Goal: Use online tool/utility: Utilize a website feature to perform a specific function

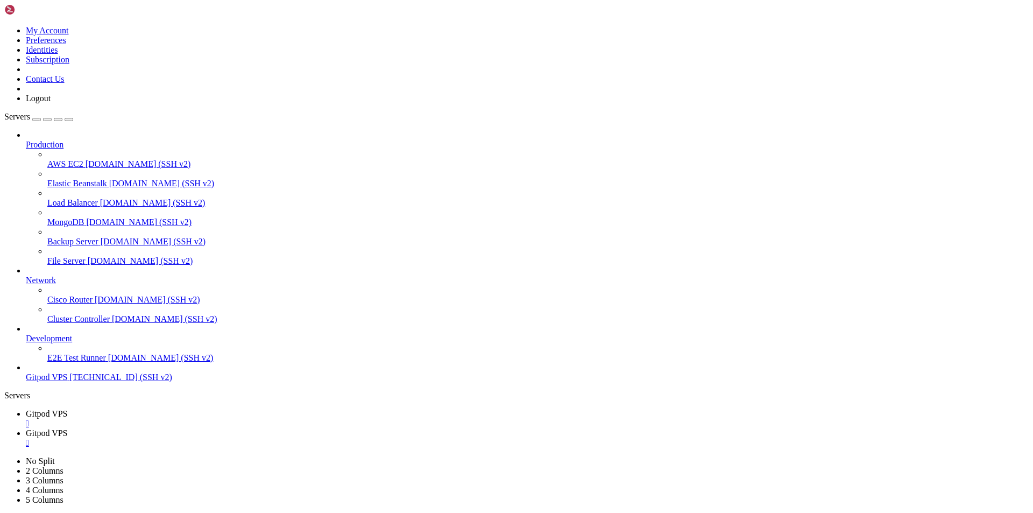
scroll to position [329, 0]
drag, startPoint x: 577, startPoint y: 182, endPoint x: 373, endPoint y: 196, distance: 204.4
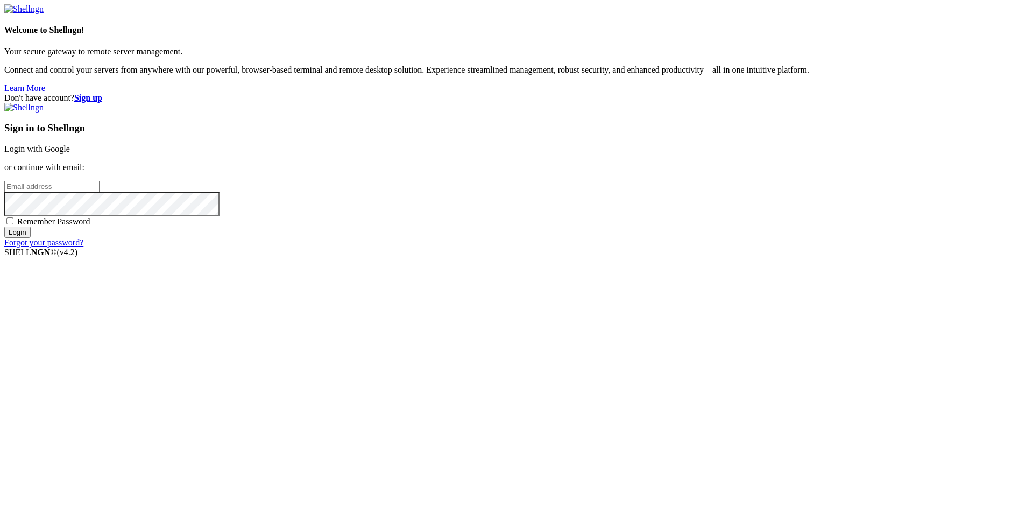
click at [70, 153] on link "Login with Google" at bounding box center [37, 148] width 66 height 9
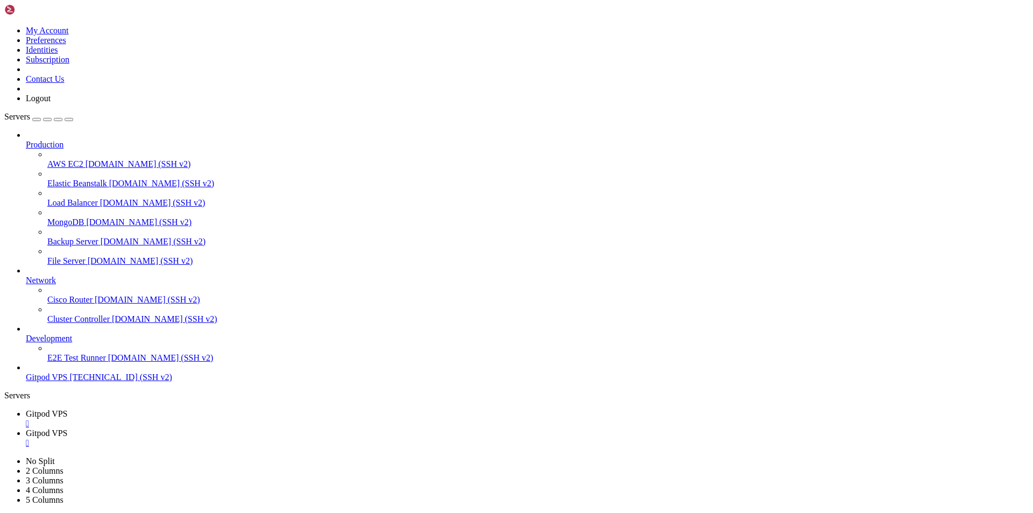
scroll to position [329, 0]
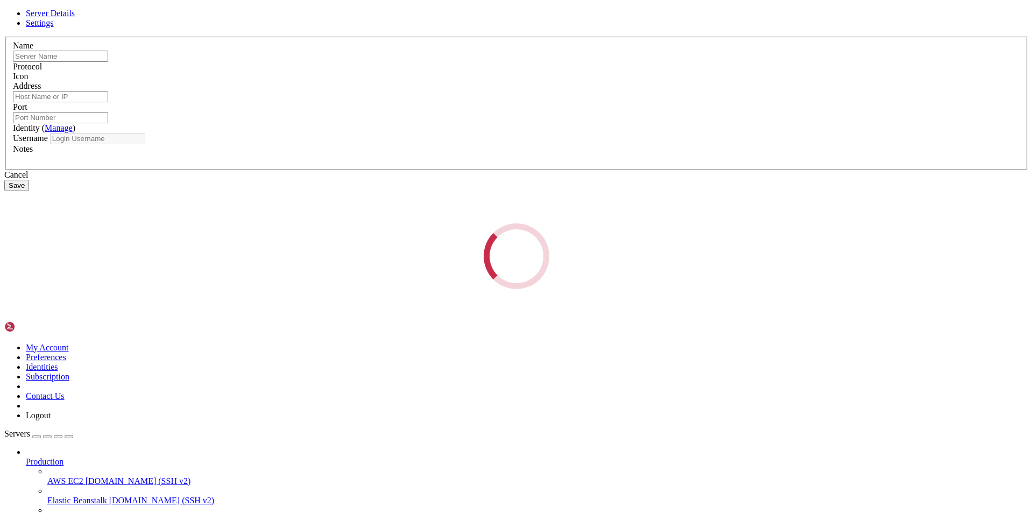
type input "Gitpod VPS"
type input "[TECHNICAL_ID]"
type input "22"
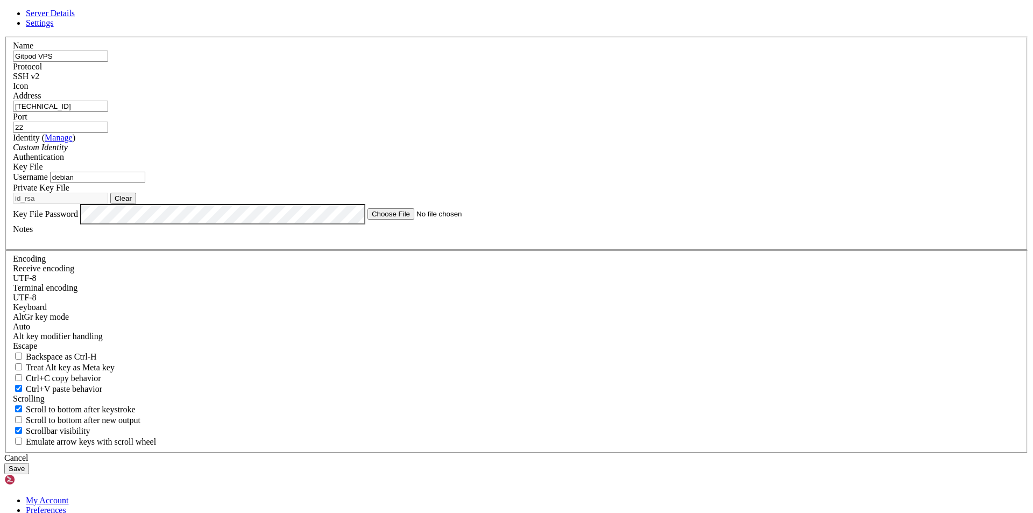
drag, startPoint x: 455, startPoint y: 253, endPoint x: 320, endPoint y: 253, distance: 135.6
click at [320, 253] on div "Server Details Settings Name Gitpod VPS Protocol SSH v2 Icon" at bounding box center [516, 241] width 1024 height 465
type input "ubuntu"
drag, startPoint x: 444, startPoint y: 178, endPoint x: 291, endPoint y: 180, distance: 152.8
click at [291, 180] on div "Server Details Settings Name Gitpod VPS Protocol SSH v2 Icon" at bounding box center [516, 241] width 1024 height 465
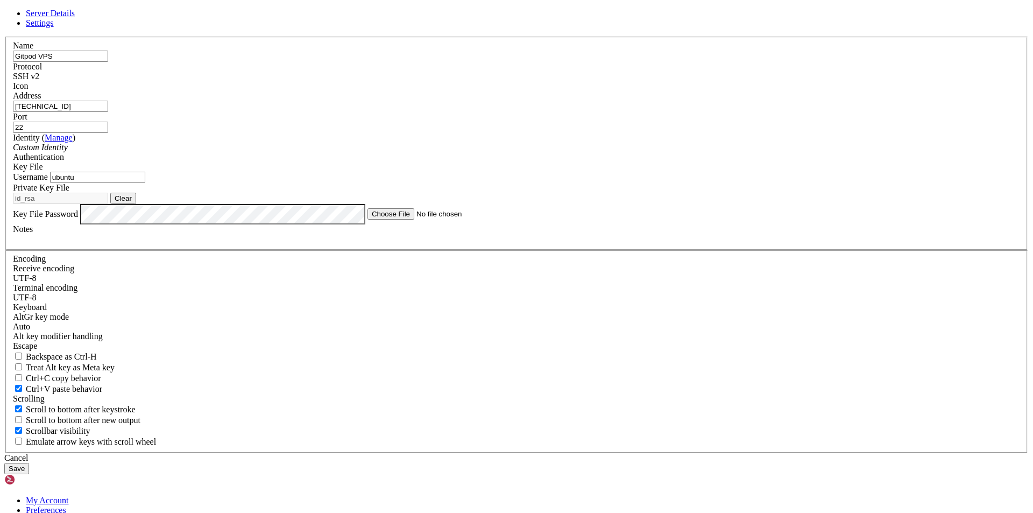
paste input "ssh ubuntu@[TECHNICAL_ID]"
drag, startPoint x: 427, startPoint y: 178, endPoint x: 257, endPoint y: 179, distance: 170.0
click at [257, 179] on div "Server Details Settings Name Gitpod VPS Protocol SSH v2 Icon" at bounding box center [516, 241] width 1024 height 465
type input "[TECHNICAL_ID]"
click at [136, 204] on button "Clear" at bounding box center [123, 198] width 26 height 11
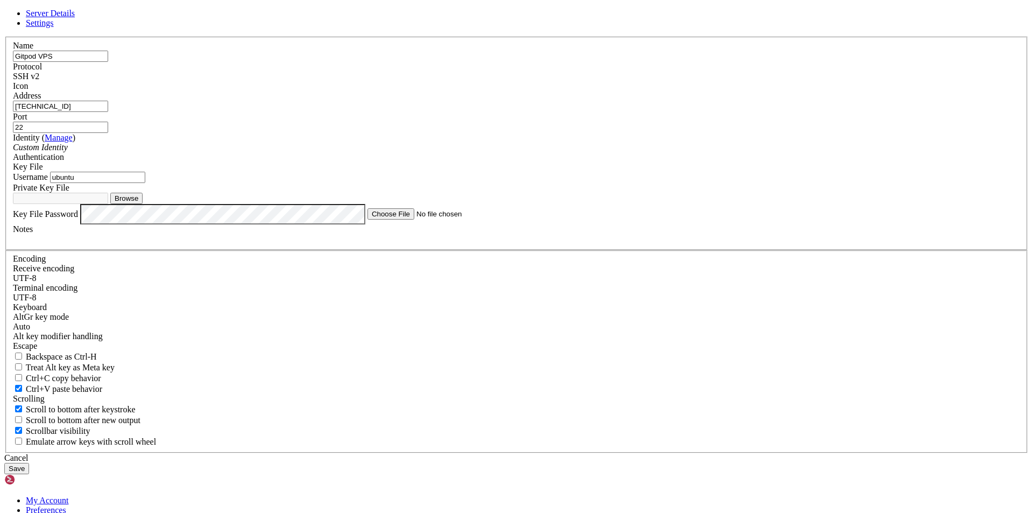
click at [143, 204] on button "Browse" at bounding box center [126, 198] width 32 height 11
type input "id_[DOMAIN_NAME]"
click at [29, 463] on button "Save" at bounding box center [16, 468] width 25 height 11
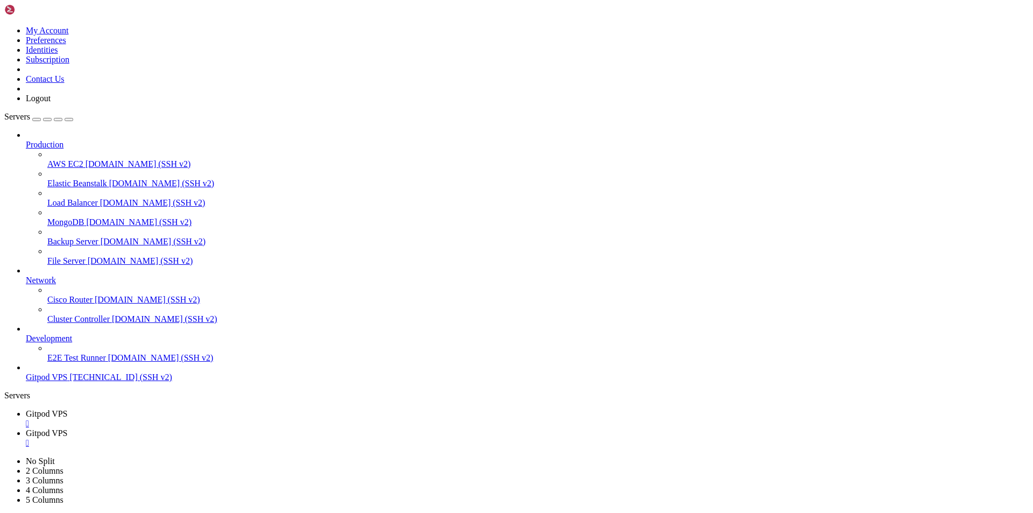
click at [68, 381] on span "Gitpod VPS" at bounding box center [47, 376] width 42 height 9
click at [278, 438] on div "" at bounding box center [527, 443] width 1003 height 10
click at [200, 419] on div "" at bounding box center [527, 424] width 1003 height 10
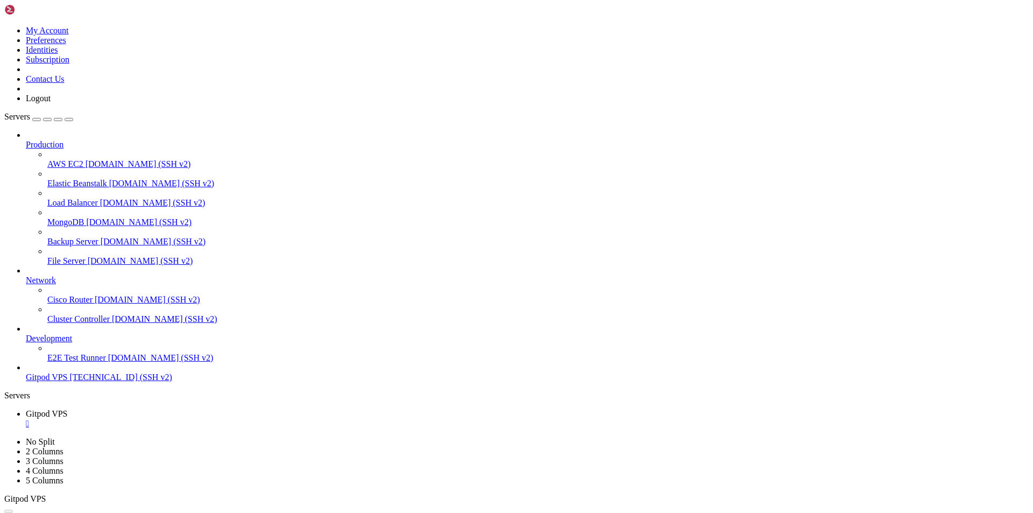
click at [68, 381] on span "Gitpod VPS" at bounding box center [47, 376] width 42 height 9
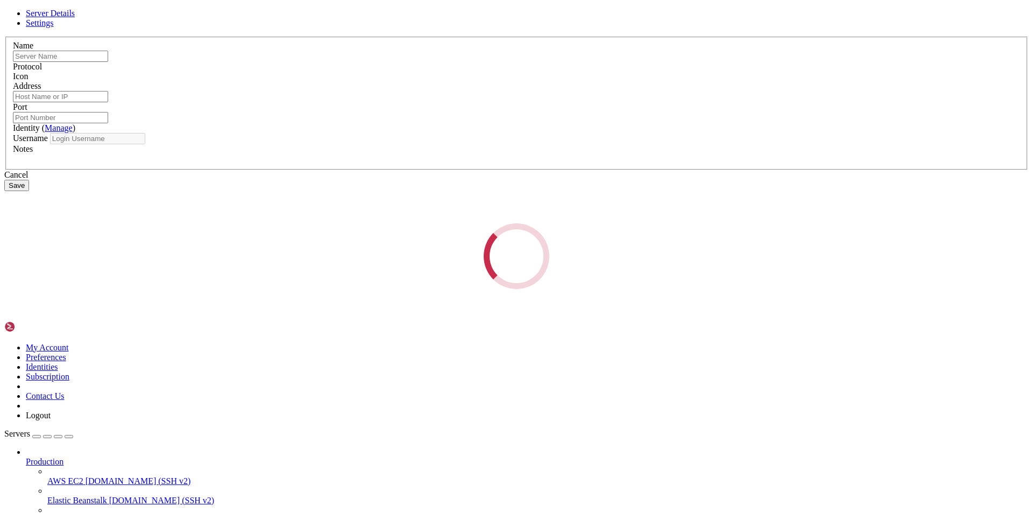
type input "Gitpod VPS"
type input "[TECHNICAL_ID]"
type input "22"
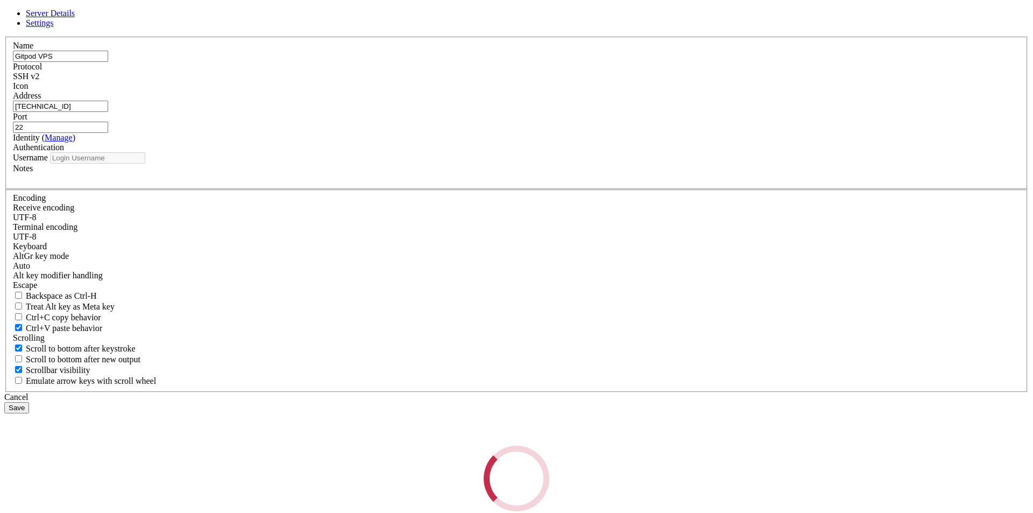
type input "ubuntu"
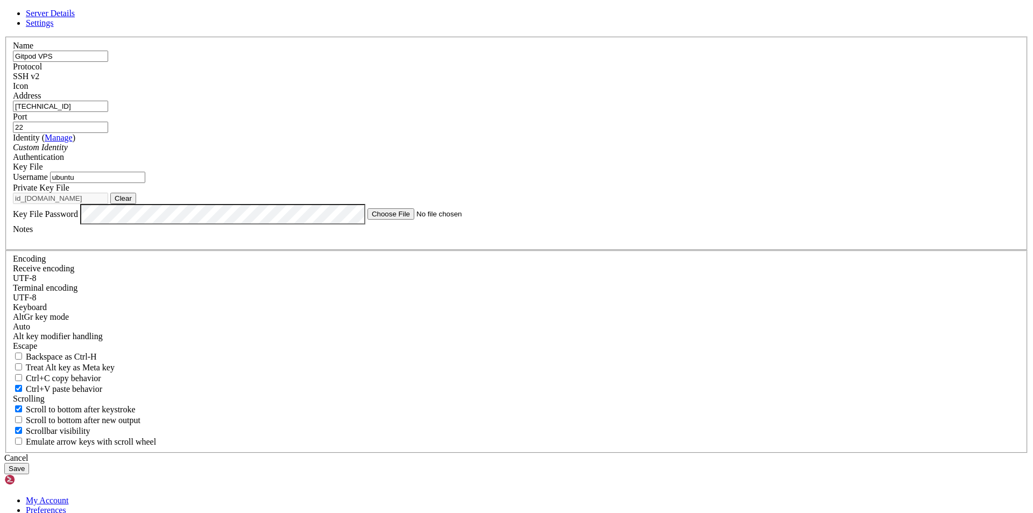
click at [136, 204] on button "Clear" at bounding box center [123, 198] width 26 height 11
click at [143, 204] on button "Browse" at bounding box center [126, 198] width 32 height 11
type input "id_rsa"
click at [29, 463] on button "Save" at bounding box center [16, 468] width 25 height 11
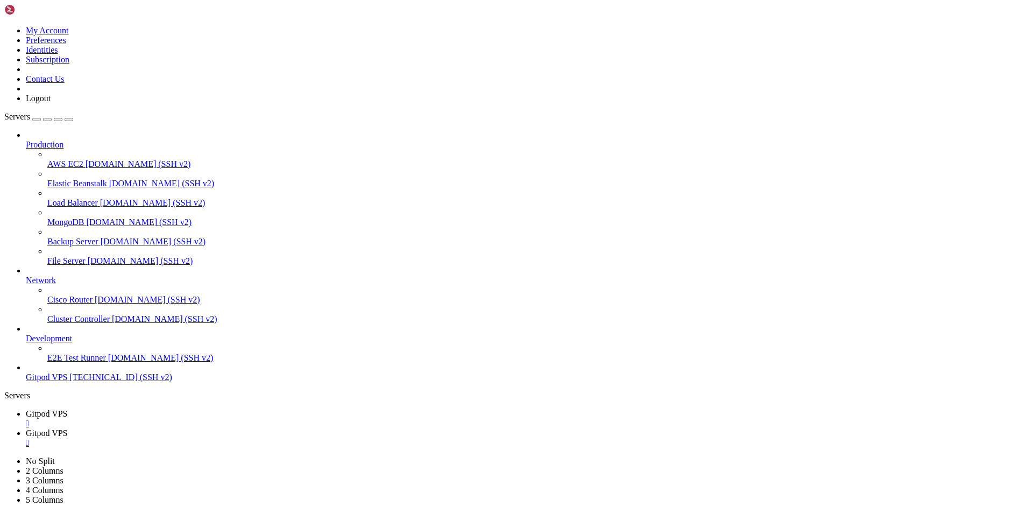
click at [26, 334] on icon at bounding box center [26, 334] width 0 height 0
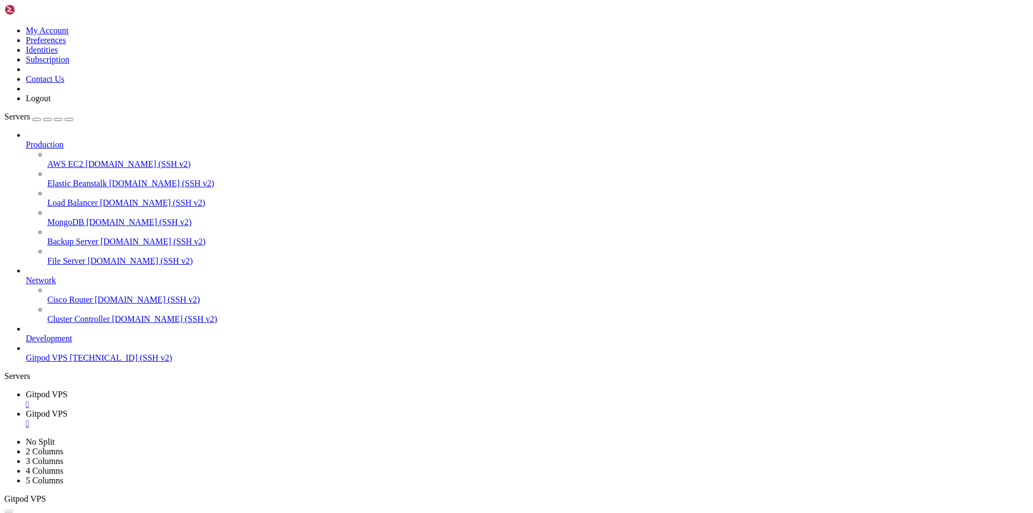
click at [26, 275] on icon at bounding box center [26, 275] width 0 height 0
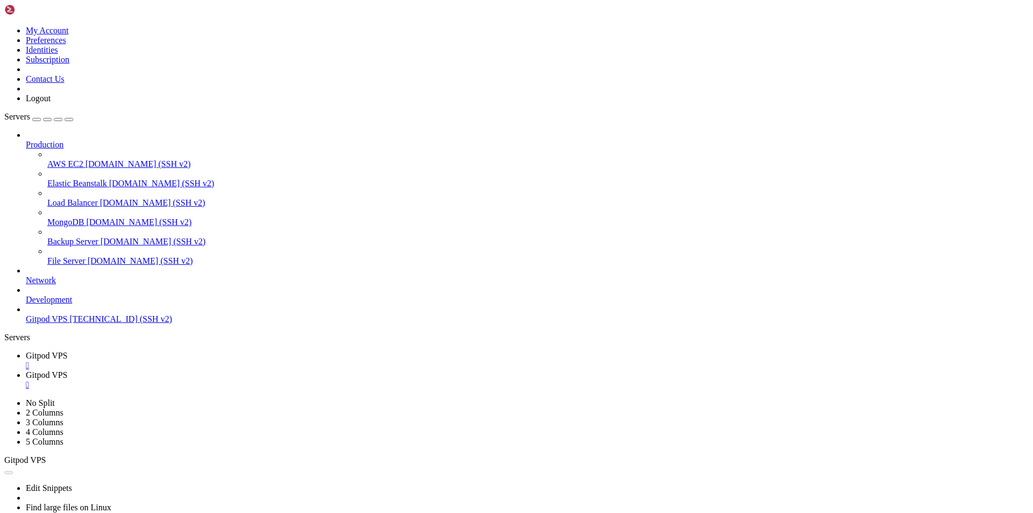
click at [26, 140] on icon at bounding box center [26, 140] width 0 height 0
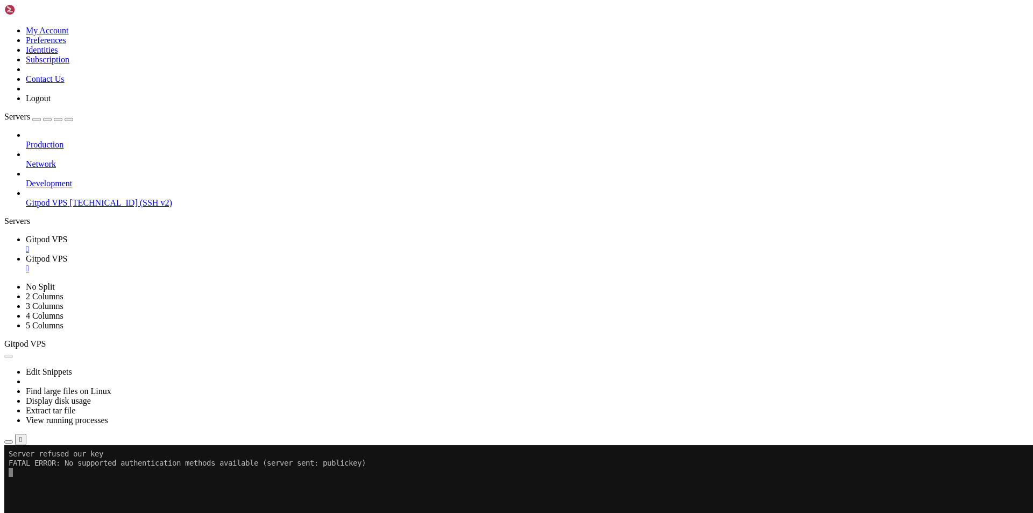
drag, startPoint x: 242, startPoint y: 957, endPoint x: 107, endPoint y: 905, distance: 144.6
drag, startPoint x: 237, startPoint y: 1039, endPoint x: 8, endPoint y: 1021, distance: 229.9
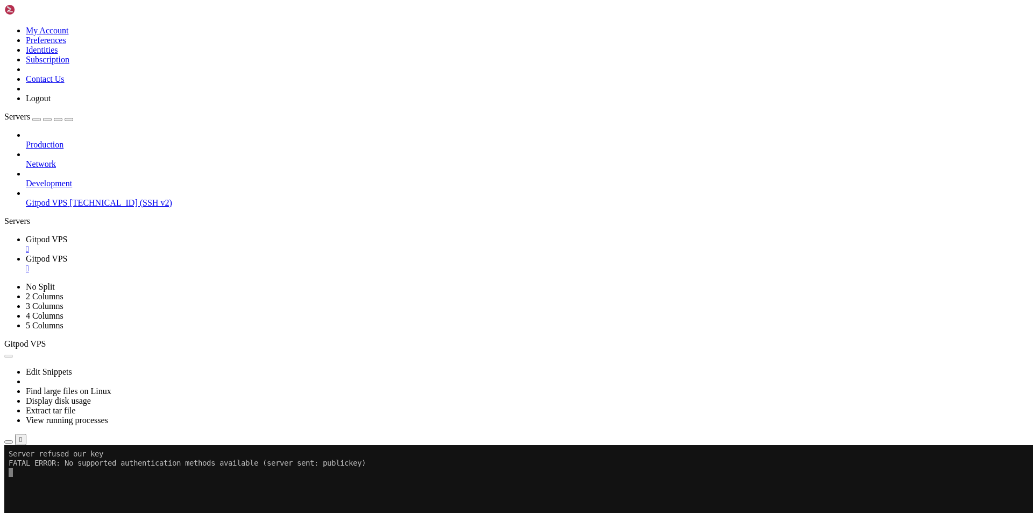
scroll to position [548, 0]
drag, startPoint x: 330, startPoint y: 712, endPoint x: 8, endPoint y: 712, distance: 322.2
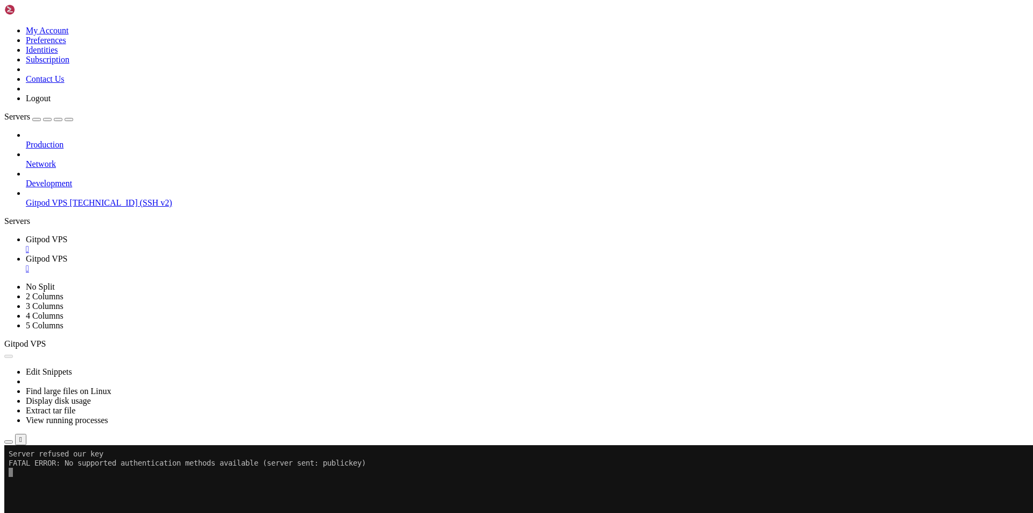
drag, startPoint x: 333, startPoint y: 710, endPoint x: 37, endPoint y: 717, distance: 295.9
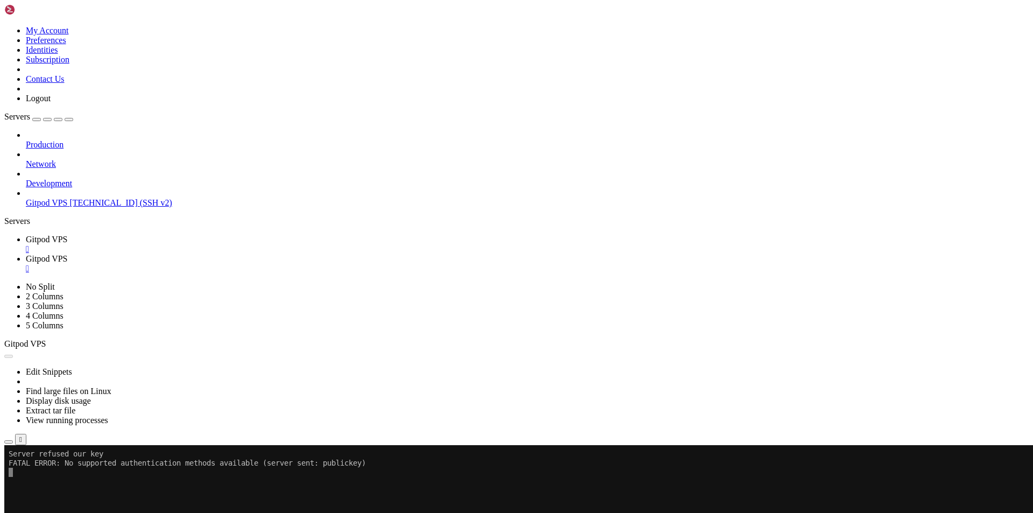
drag, startPoint x: 223, startPoint y: 895, endPoint x: 10, endPoint y: 894, distance: 213.6
drag, startPoint x: 225, startPoint y: 895, endPoint x: 151, endPoint y: 1000, distance: 128.1
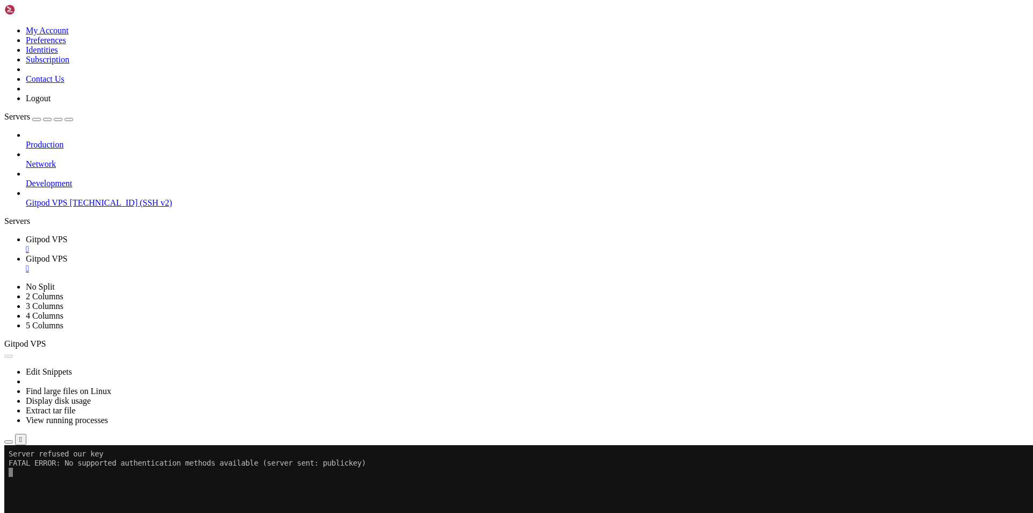
drag, startPoint x: 8, startPoint y: 805, endPoint x: 196, endPoint y: 1055, distance: 312.3
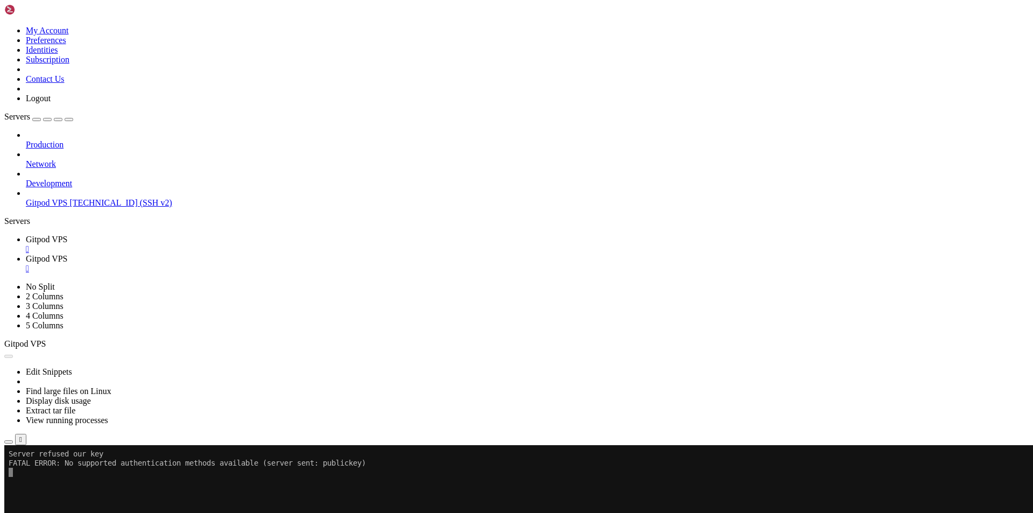
scroll to position [2661, 0]
drag, startPoint x: 239, startPoint y: 1044, endPoint x: 206, endPoint y: 1040, distance: 33.6
drag, startPoint x: 145, startPoint y: 1054, endPoint x: 13, endPoint y: 914, distance: 192.2
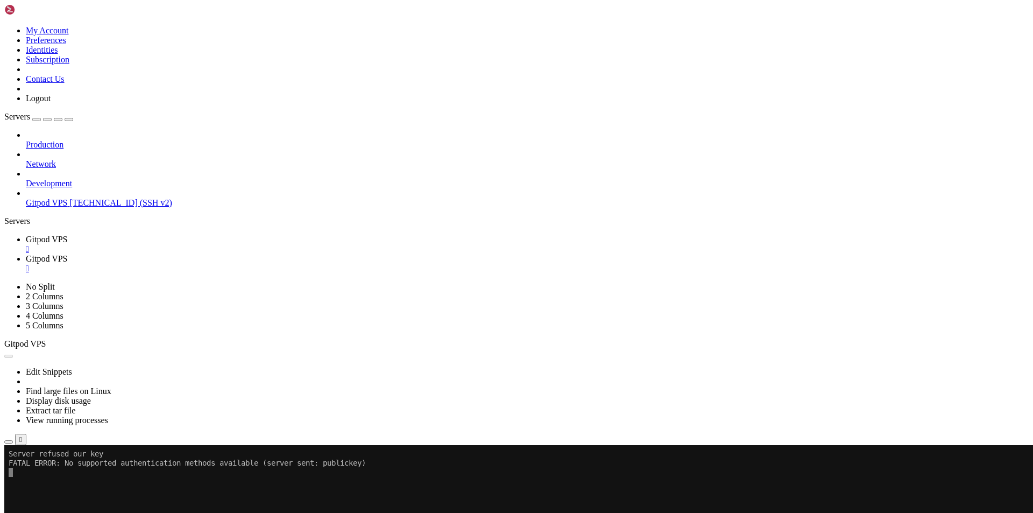
drag, startPoint x: 58, startPoint y: 1052, endPoint x: 10, endPoint y: 857, distance: 200.7
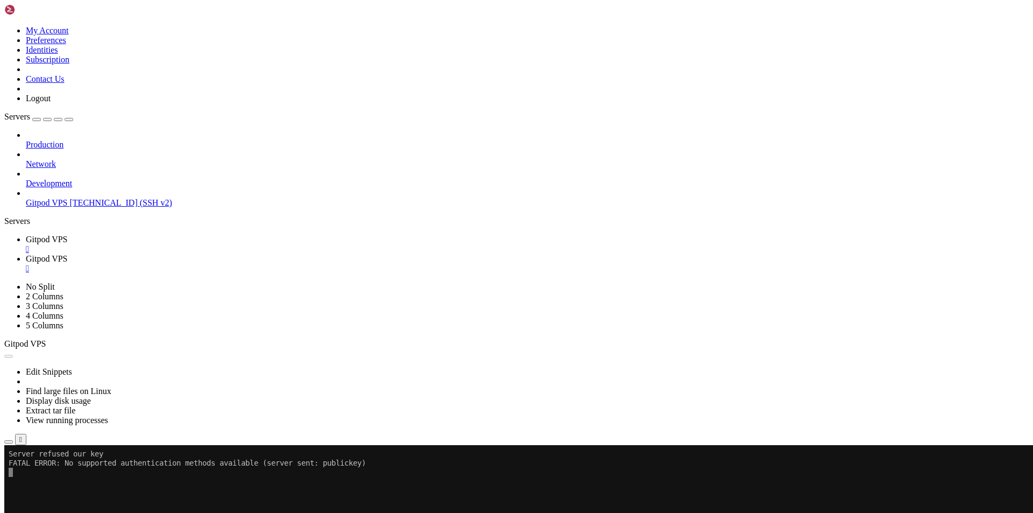
scroll to position [3814, 0]
drag, startPoint x: 142, startPoint y: 1051, endPoint x: 8, endPoint y: 925, distance: 183.8
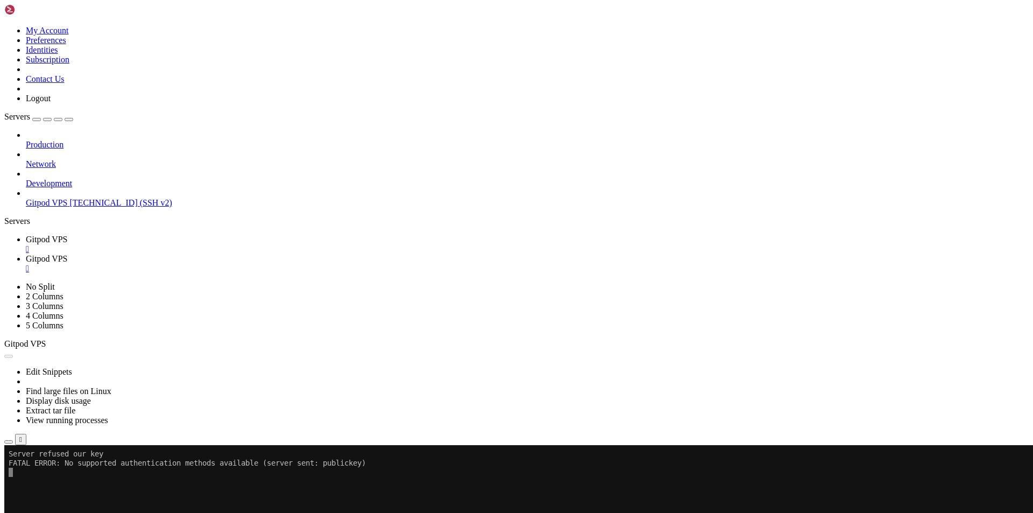
scroll to position [4585, 0]
drag, startPoint x: 164, startPoint y: 991, endPoint x: 12, endPoint y: 676, distance: 349.4
copy div "KGateway runningcurl: (22) The requested URL returned error: 404 [TAILING] Tail…"
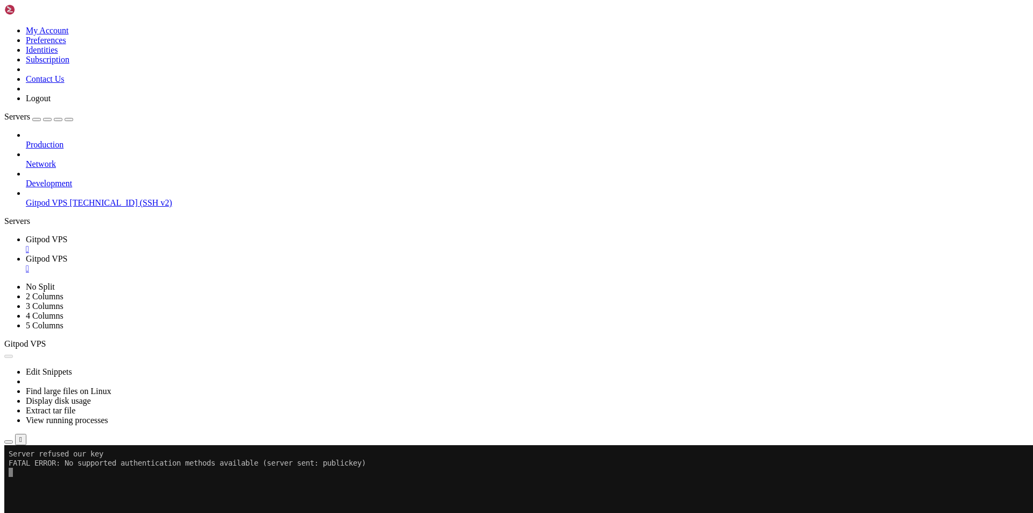
drag, startPoint x: 100, startPoint y: 995, endPoint x: 18, endPoint y: 784, distance: 225.5
copy div "[DATE][PHONE_NUMBER]:38:42 0|uapi | Gateway running on port 3000 [DATE]10:38:45…"
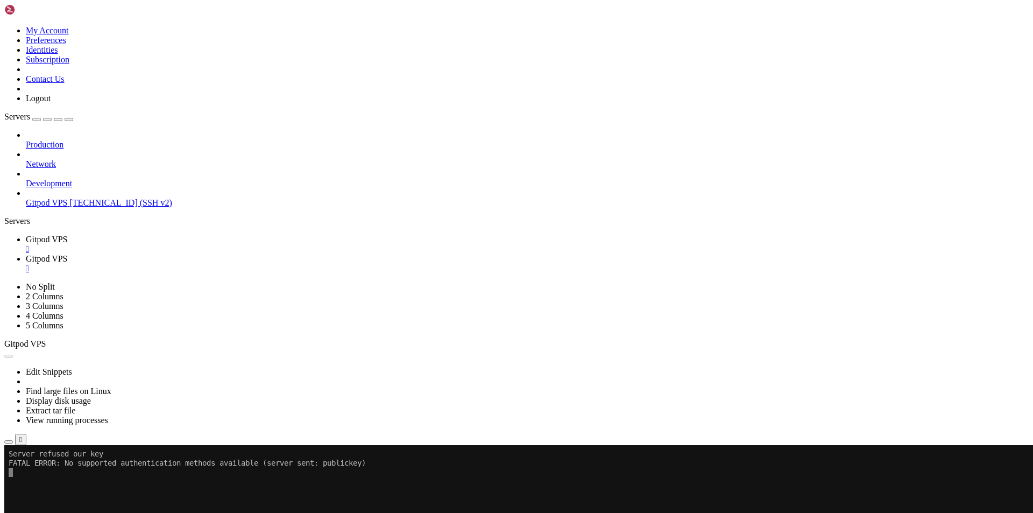
scroll to position [7353, 0]
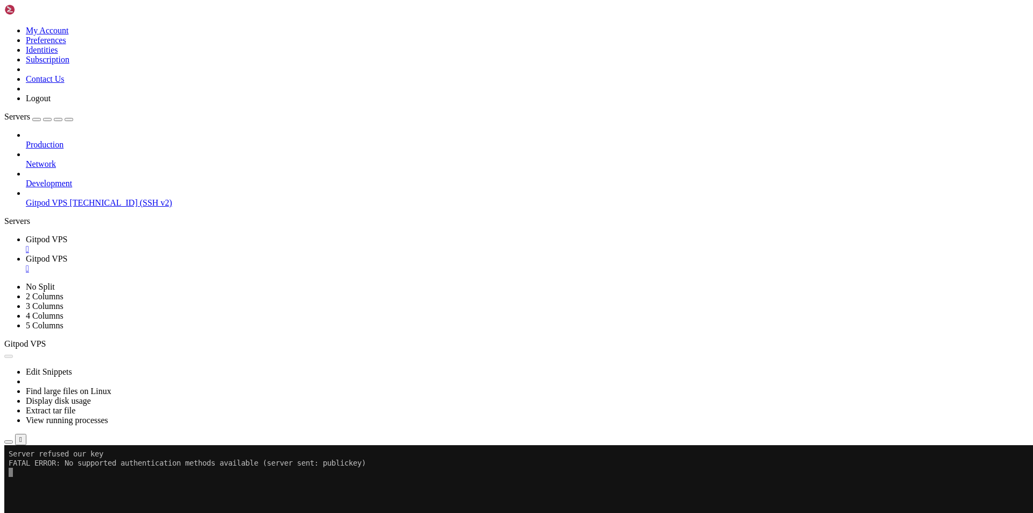
drag, startPoint x: 70, startPoint y: 1029, endPoint x: 37, endPoint y: 1006, distance: 41.0
click at [239, 254] on link "Gitpod VPS " at bounding box center [527, 263] width 1003 height 19
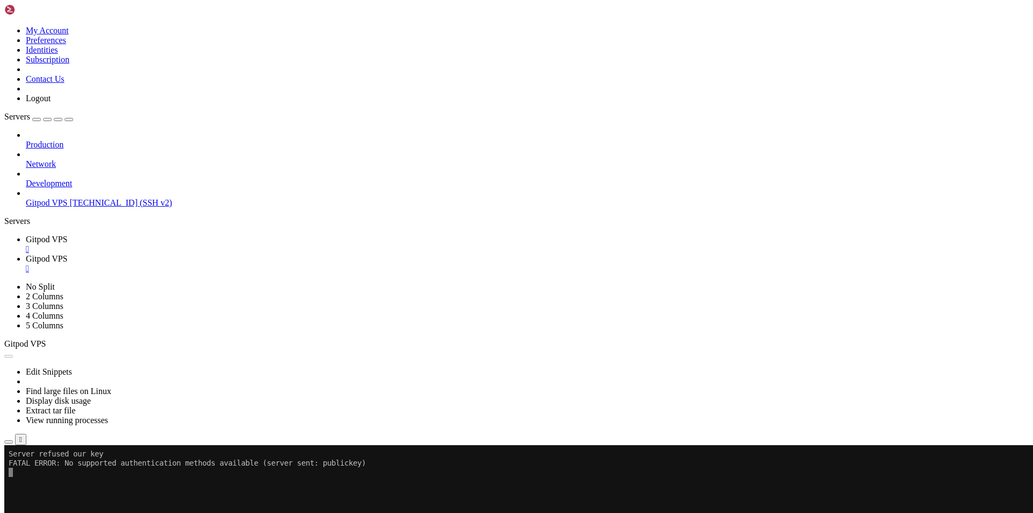
scroll to position [7389, 0]
click at [203, 244] on div "" at bounding box center [527, 249] width 1003 height 10
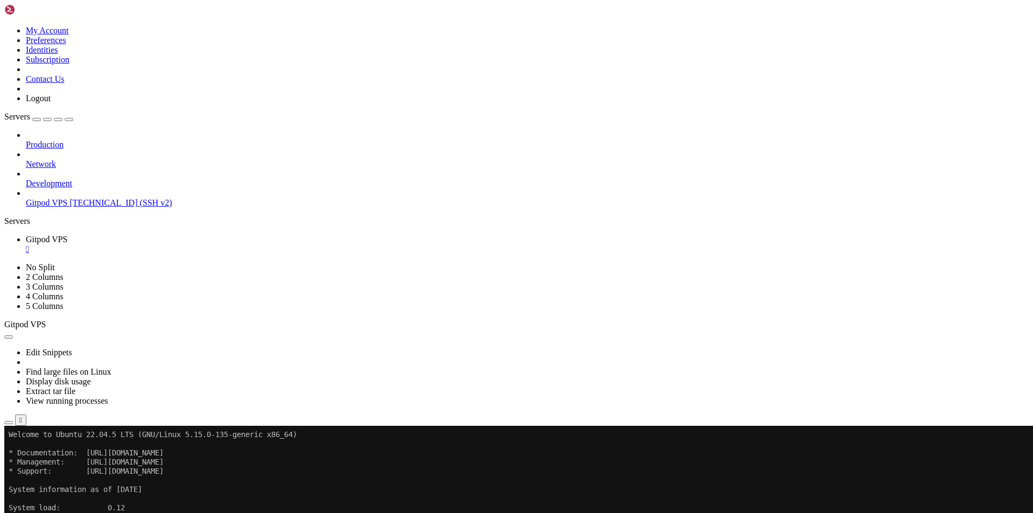
click at [9, 426] on div at bounding box center [6, 426] width 4 height 0
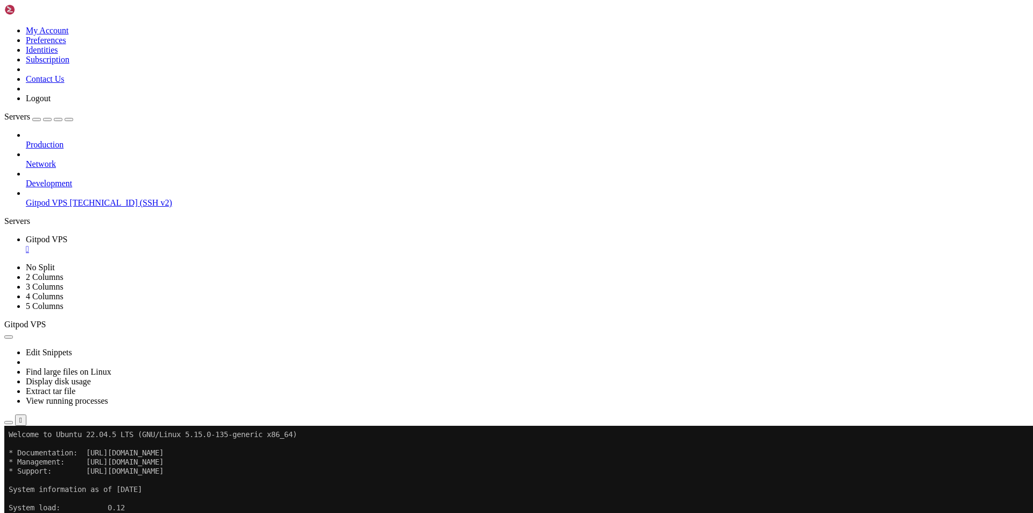
click at [9, 426] on div at bounding box center [6, 426] width 4 height 0
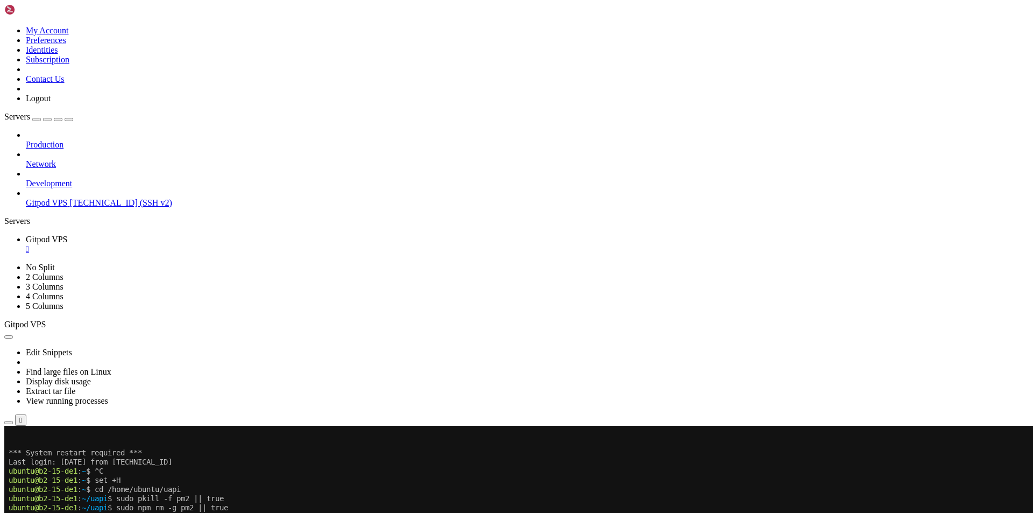
scroll to position [7645, 0]
click at [9, 426] on div at bounding box center [6, 426] width 4 height 0
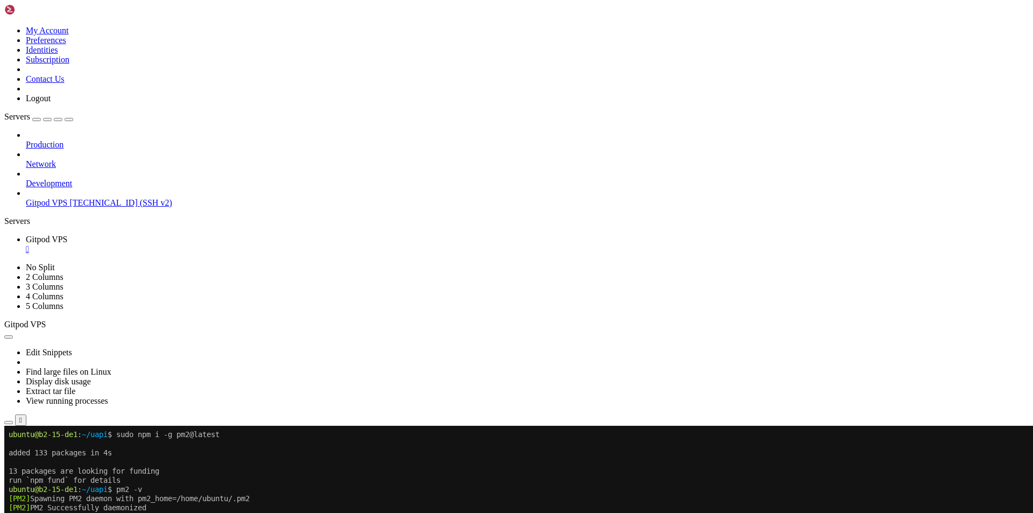
scroll to position [7755, 0]
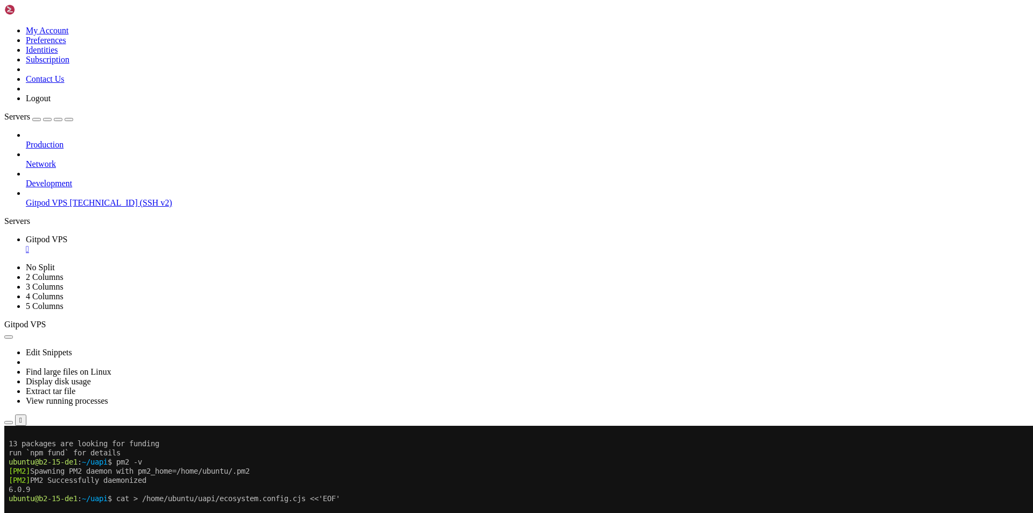
scroll to position [7764, 0]
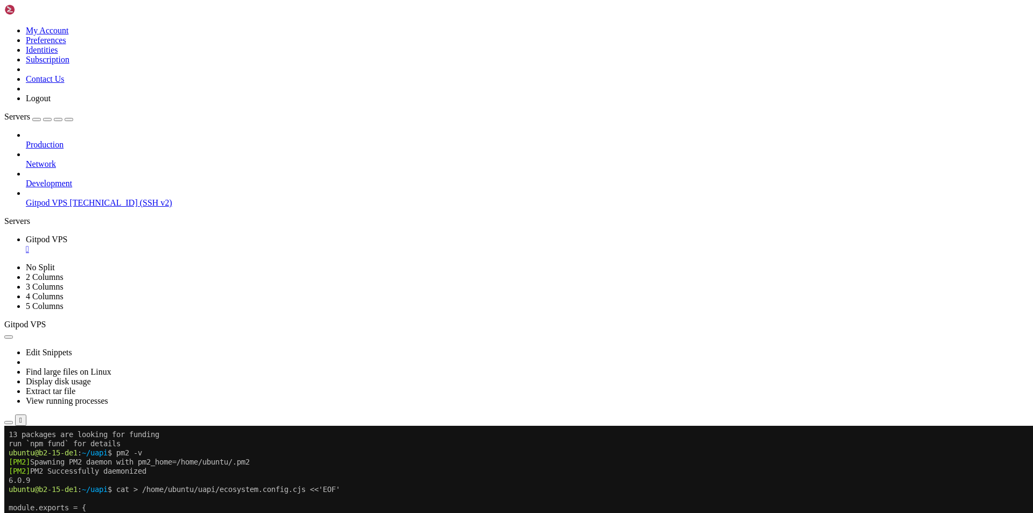
click at [9, 426] on div at bounding box center [6, 426] width 4 height 0
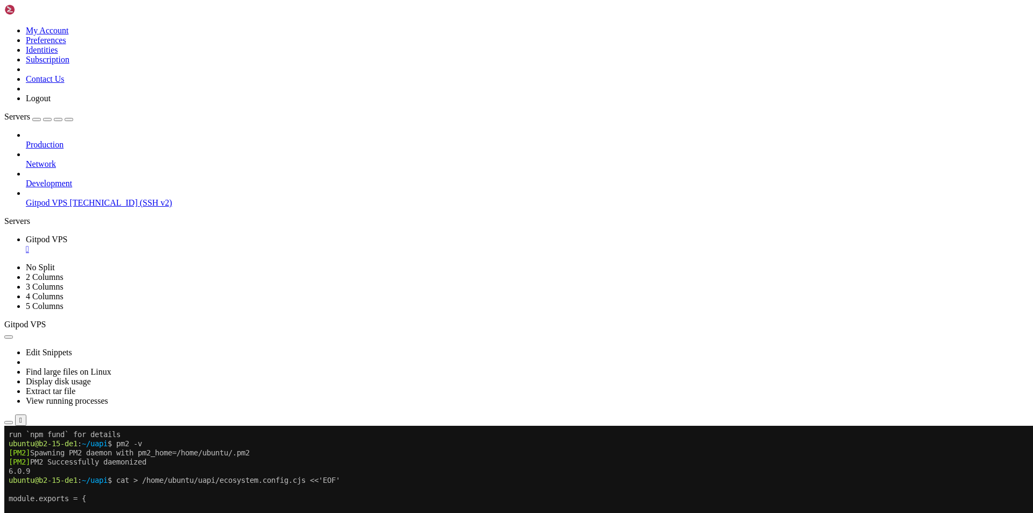
scroll to position [7792, 0]
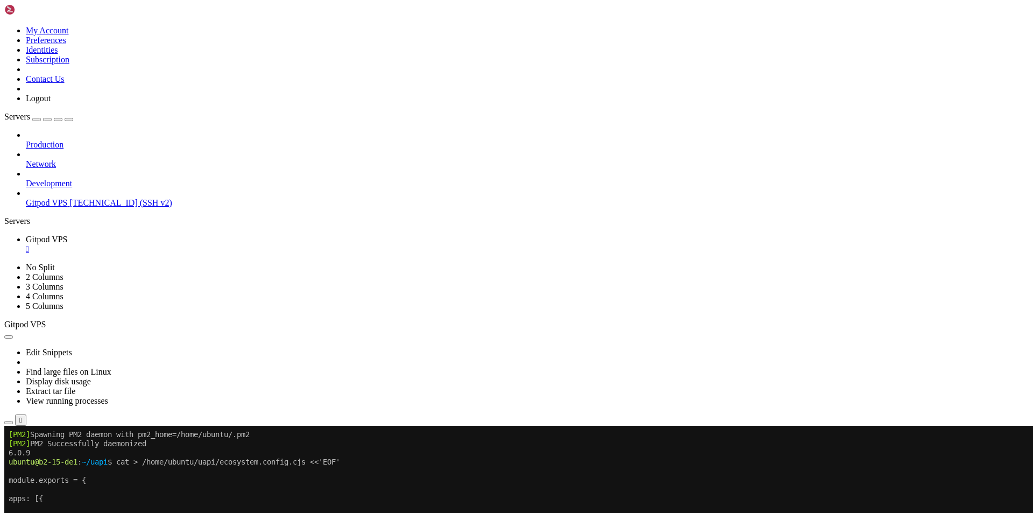
scroll to position [7810, 0]
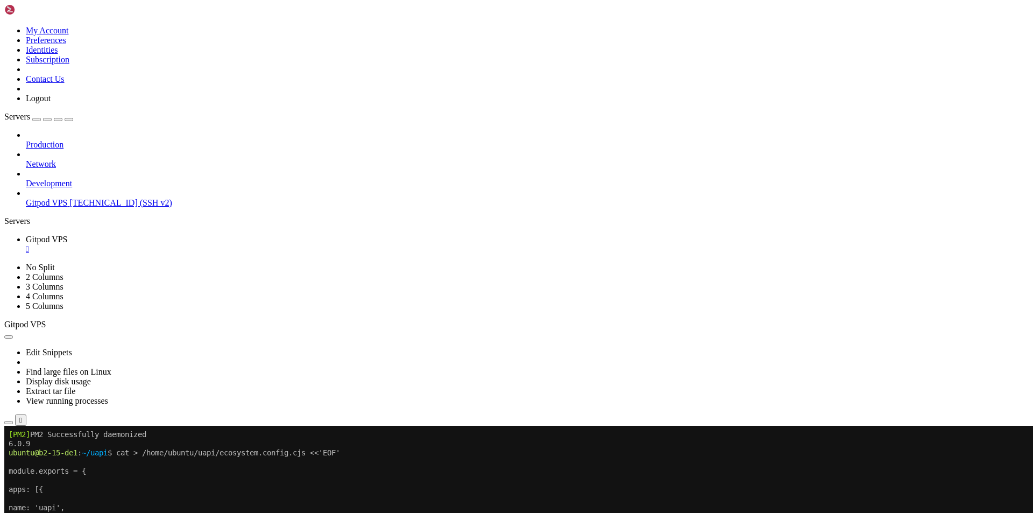
drag, startPoint x: 130, startPoint y: 862, endPoint x: 21, endPoint y: 853, distance: 109.6
drag, startPoint x: 238, startPoint y: 856, endPoint x: 10, endPoint y: 847, distance: 228.3
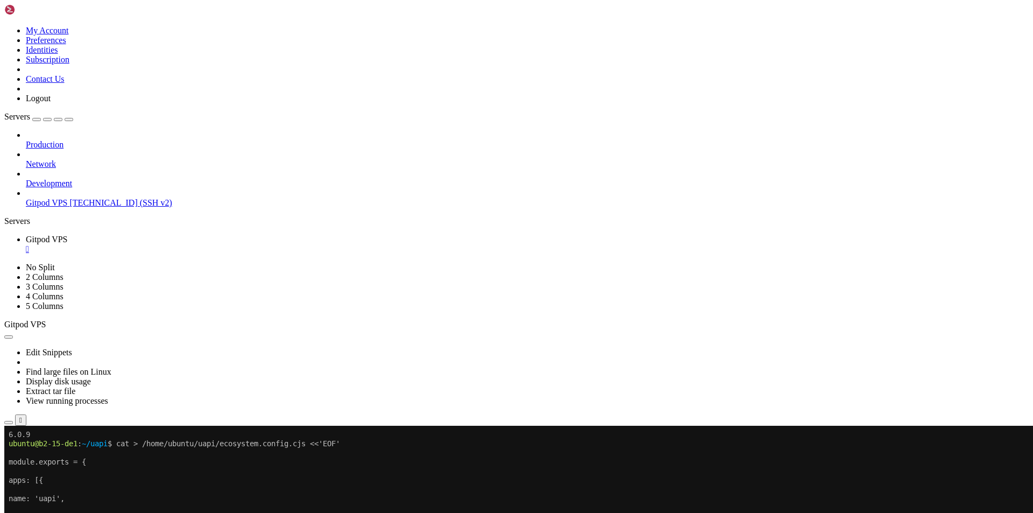
scroll to position [7819, 0]
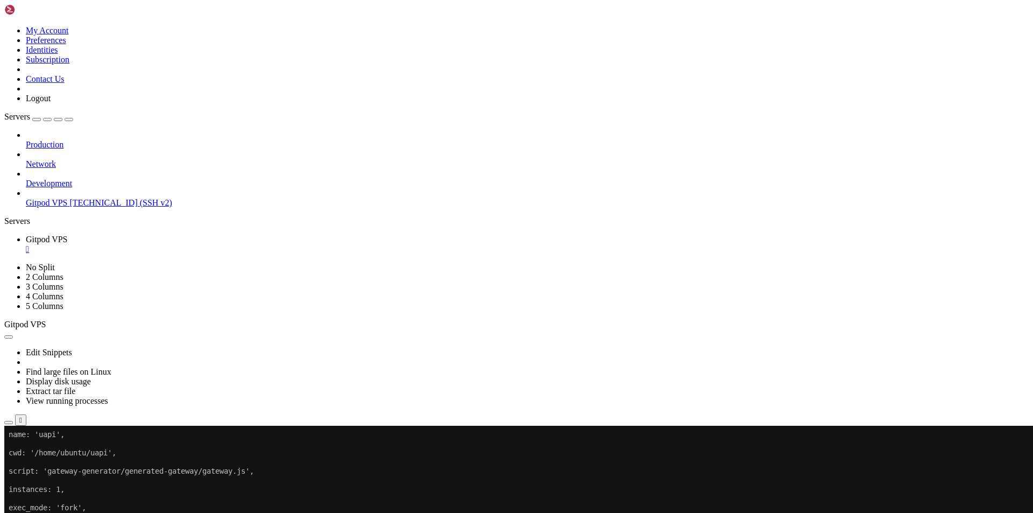
scroll to position [7892, 0]
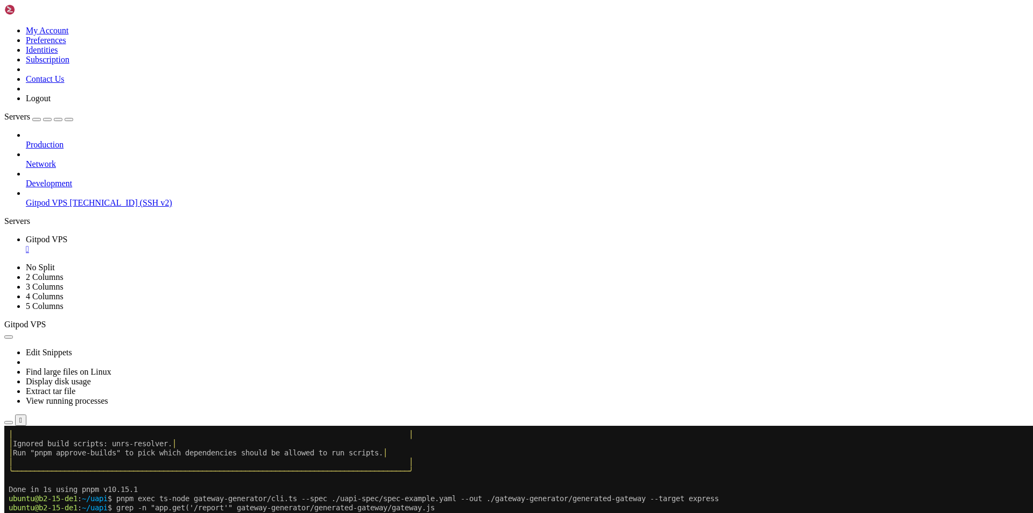
scroll to position [8121, 0]
drag, startPoint x: 137, startPoint y: 867, endPoint x: 52, endPoint y: 835, distance: 90.7
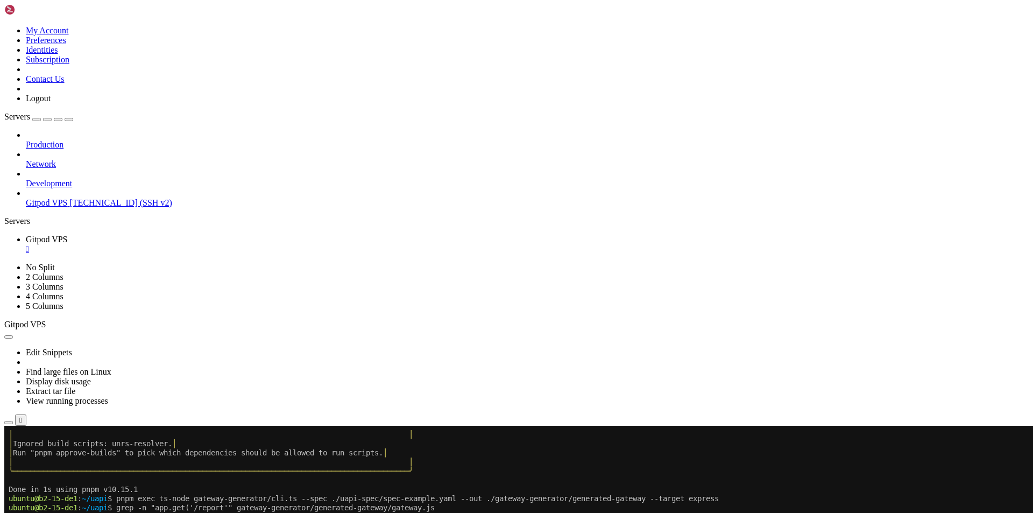
click at [9, 426] on div at bounding box center [6, 426] width 4 height 0
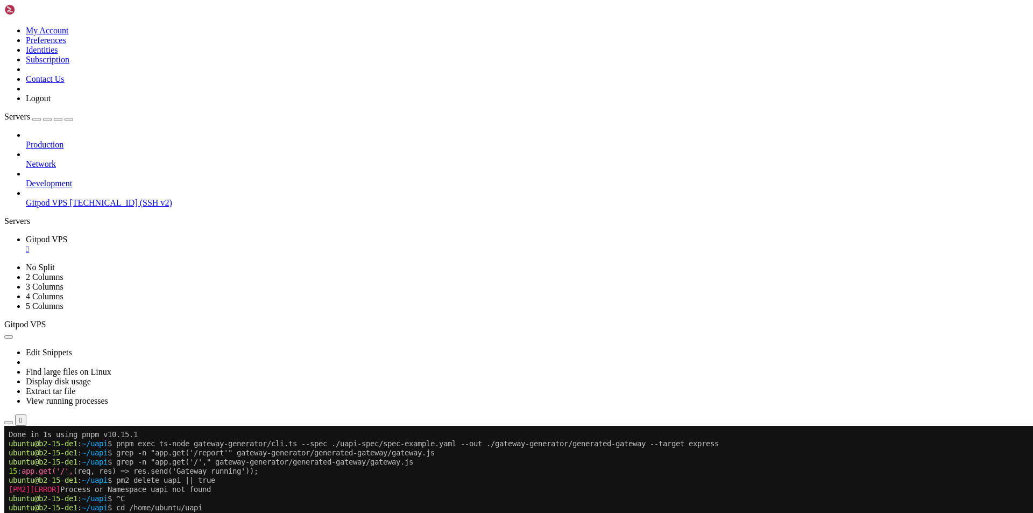
scroll to position [8176, 0]
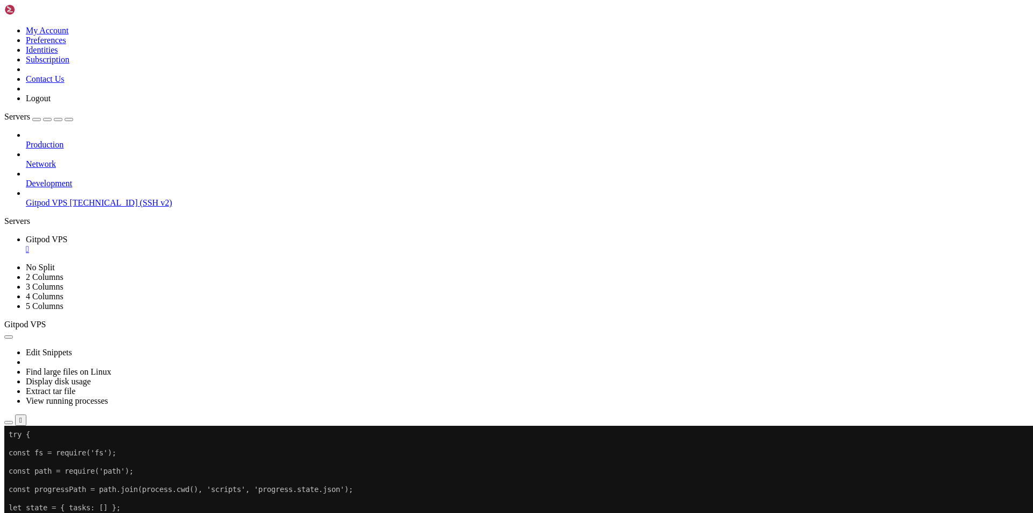
scroll to position [8706, 0]
click at [9, 426] on div at bounding box center [6, 426] width 4 height 0
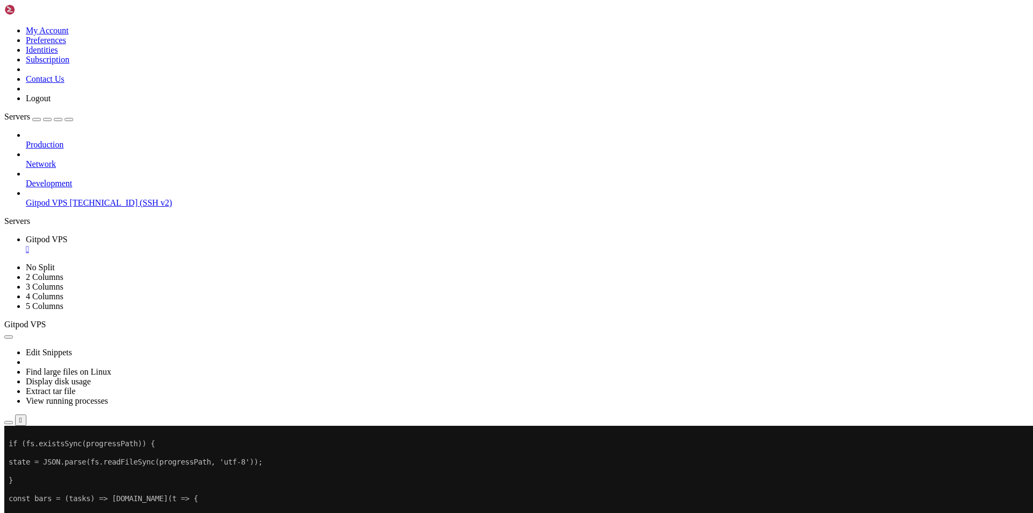
scroll to position [8798, 0]
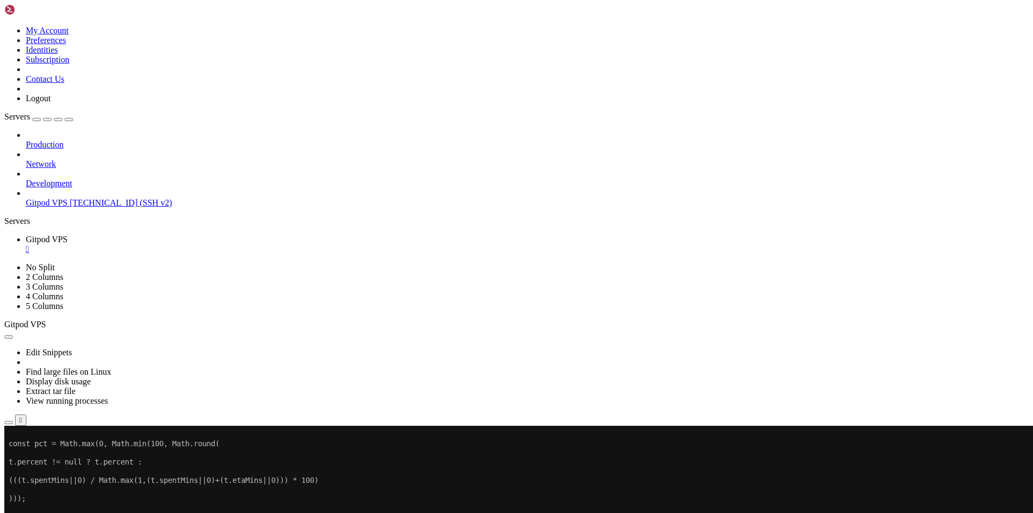
scroll to position [9017, 0]
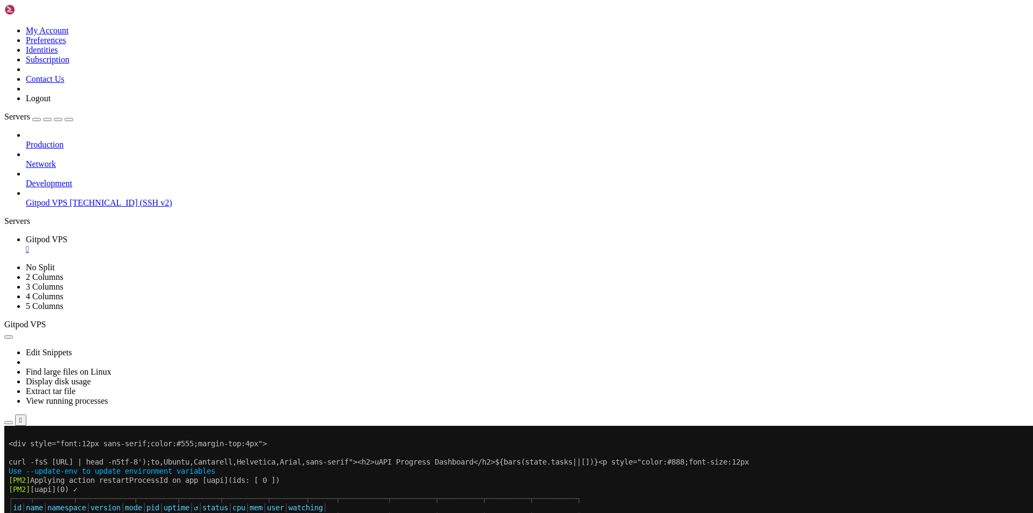
drag, startPoint x: 208, startPoint y: 867, endPoint x: 9, endPoint y: 557, distance: 368.1
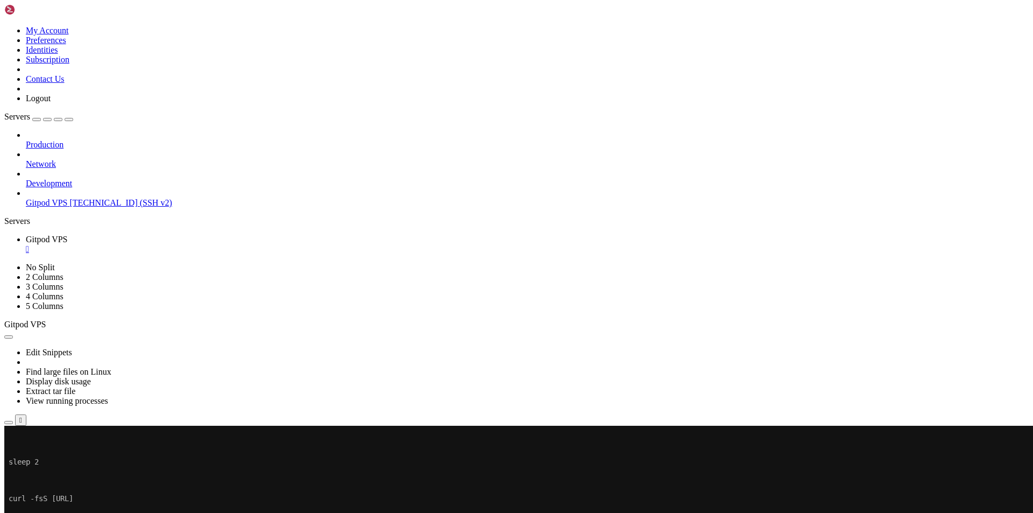
scroll to position [9456, 0]
copy div "loremi@d0-14-si6 : ~/amet $ conse adip elitsed-doeiusmod/temporinc-utlabor/etdo…"
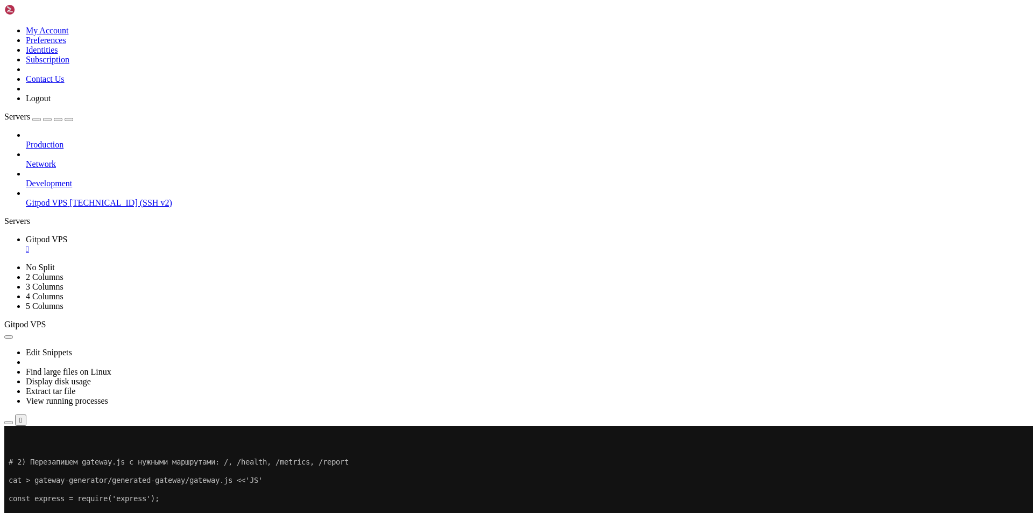
scroll to position [10288, 0]
drag, startPoint x: 132, startPoint y: 868, endPoint x: 9, endPoint y: 700, distance: 207.9
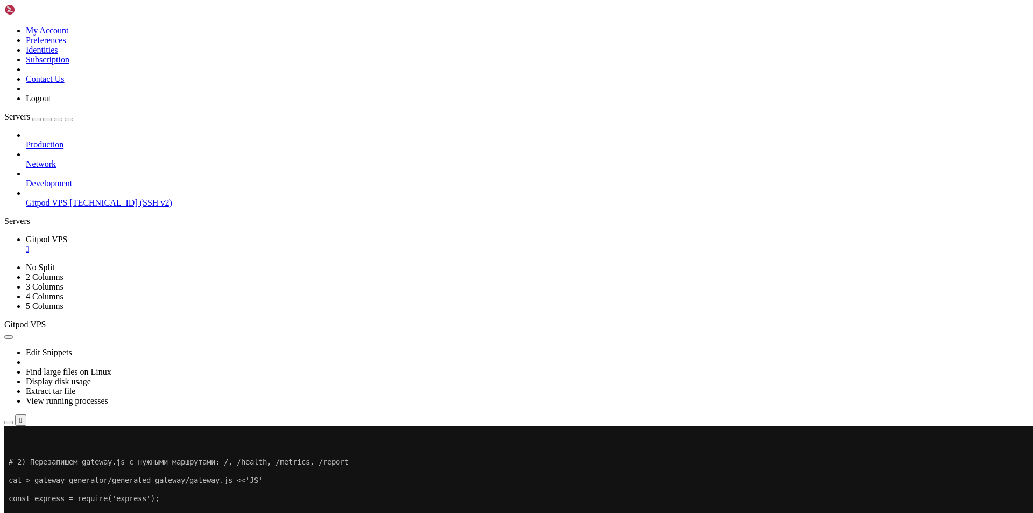
scroll to position [10864, 0]
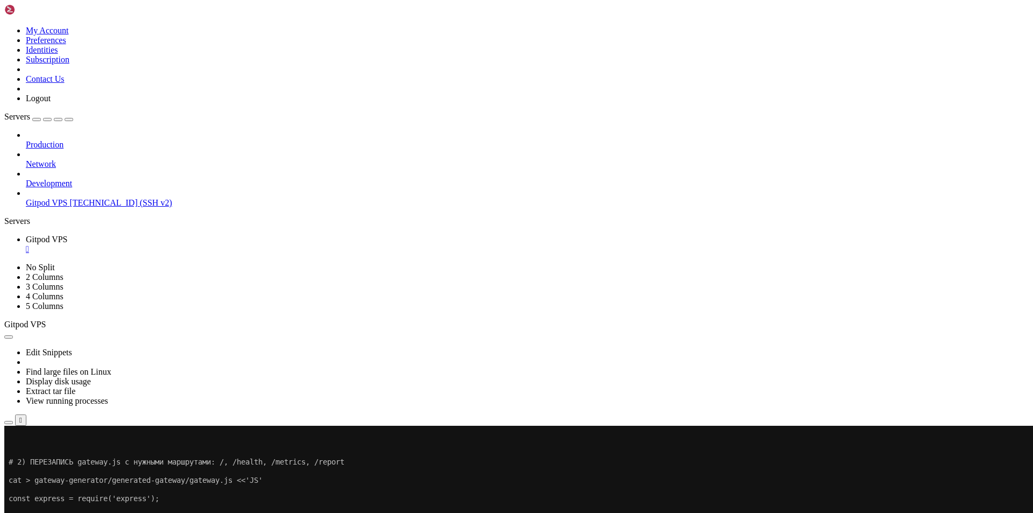
drag, startPoint x: 148, startPoint y: 866, endPoint x: 11, endPoint y: 735, distance: 189.5
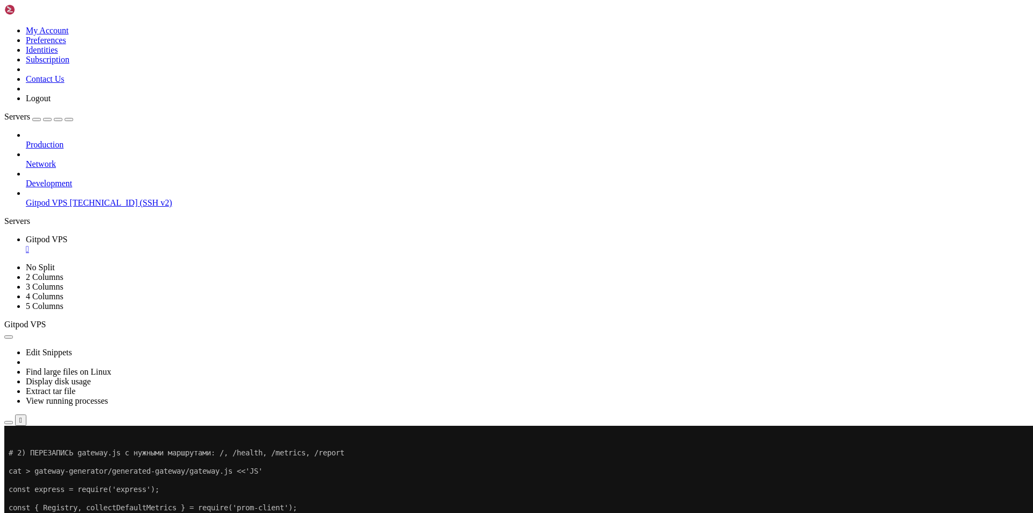
click at [9, 426] on div at bounding box center [6, 426] width 4 height 0
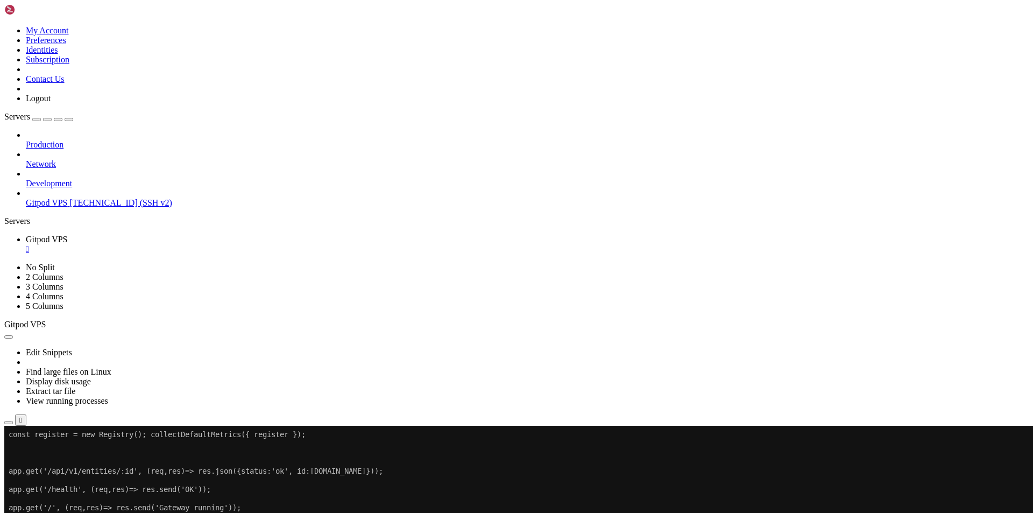
scroll to position [12117, 0]
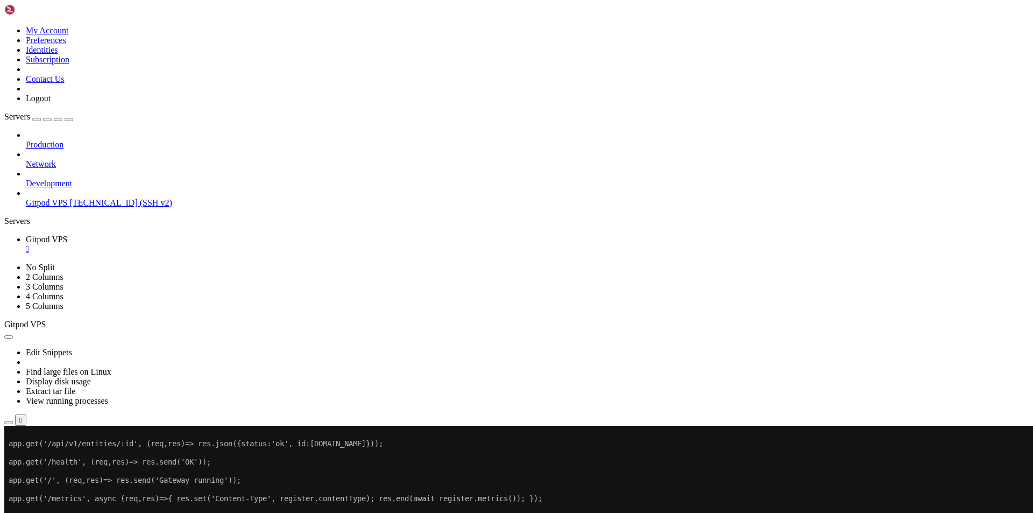
drag, startPoint x: 874, startPoint y: 863, endPoint x: 10, endPoint y: 625, distance: 896.2
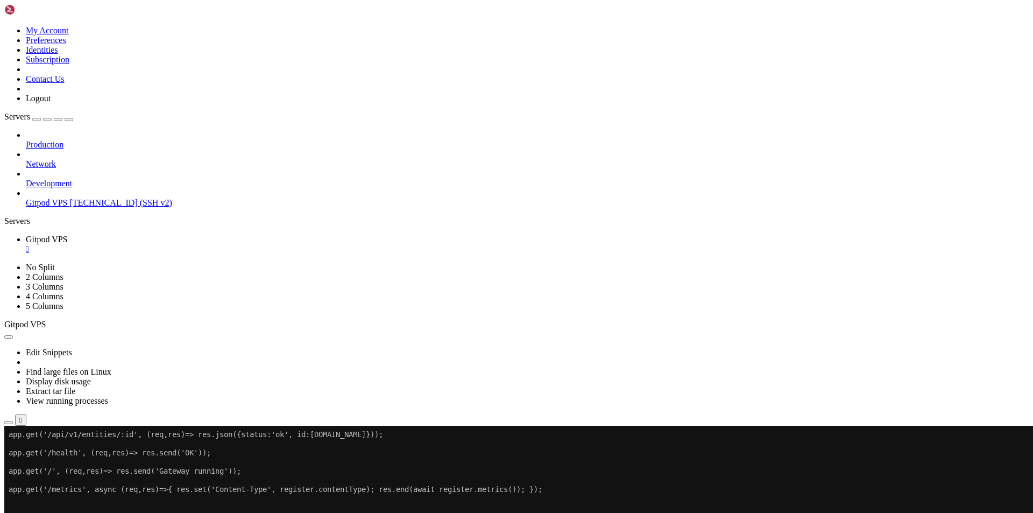
scroll to position [12126, 0]
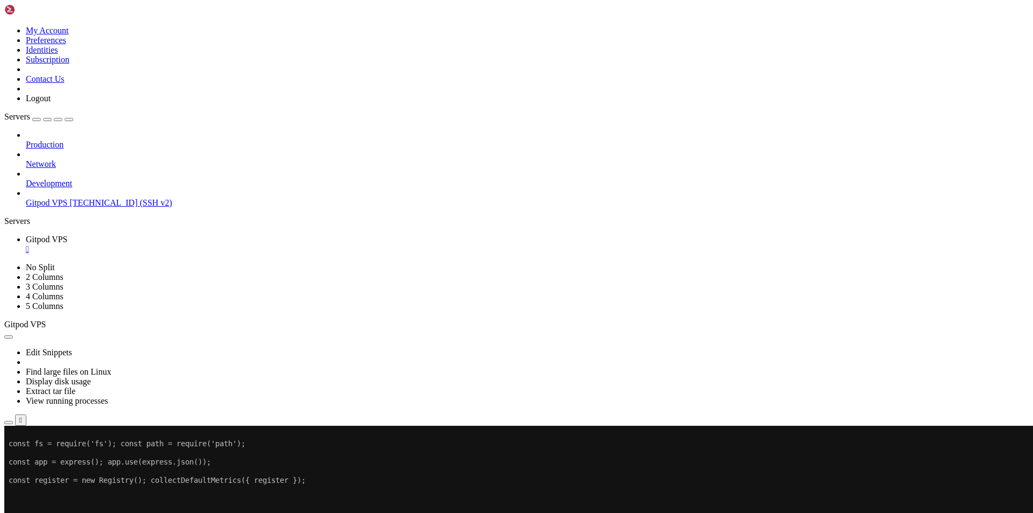
scroll to position [12675, 0]
drag, startPoint x: 880, startPoint y: 864, endPoint x: 9, endPoint y: 755, distance: 877.8
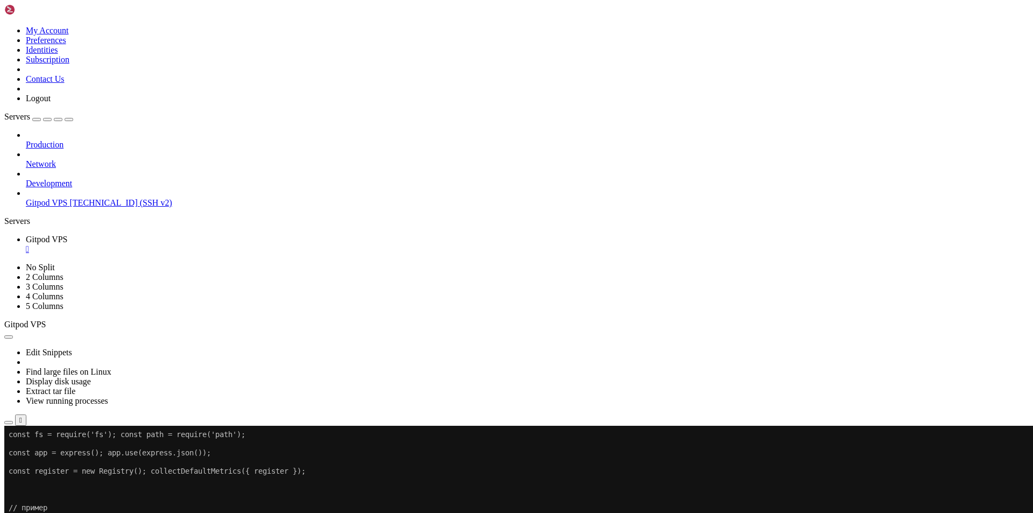
scroll to position [12684, 0]
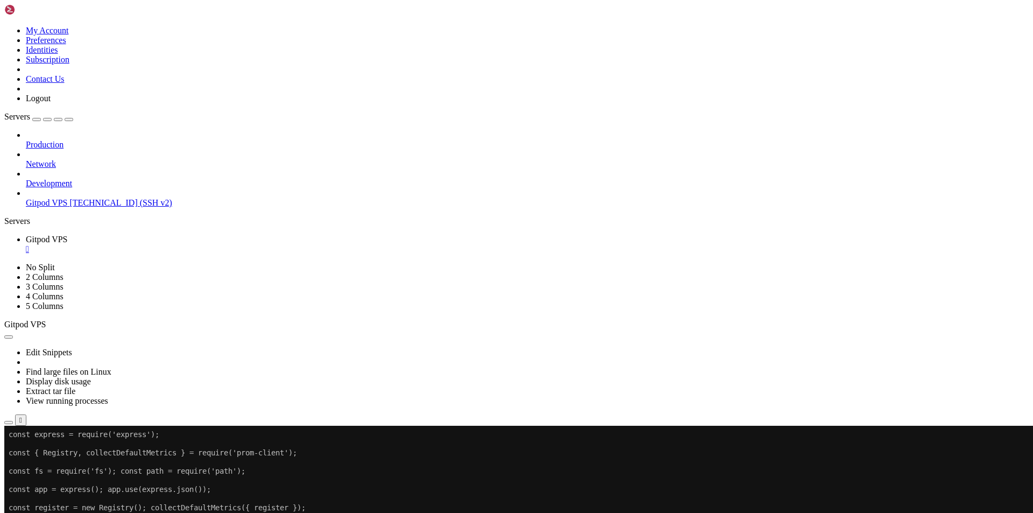
scroll to position [13233, 0]
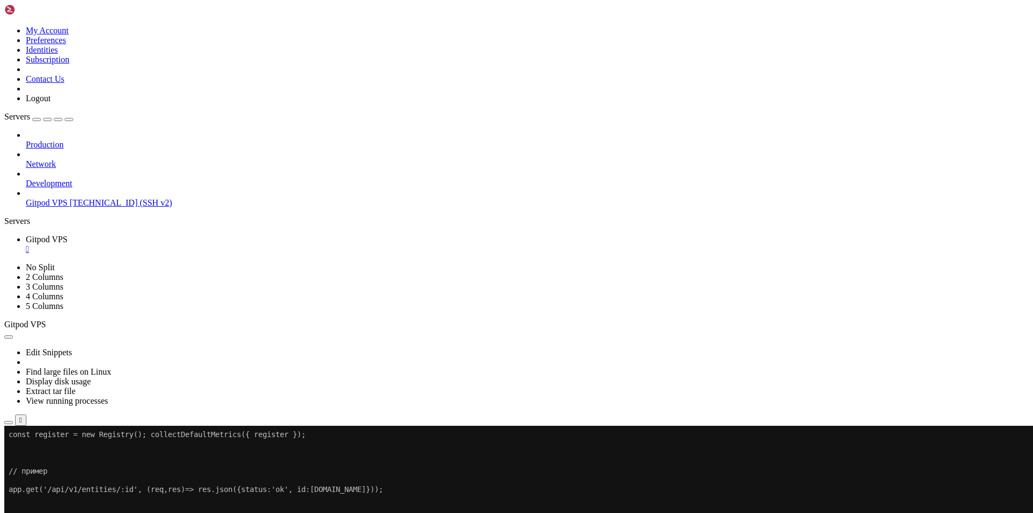
scroll to position [13297, 0]
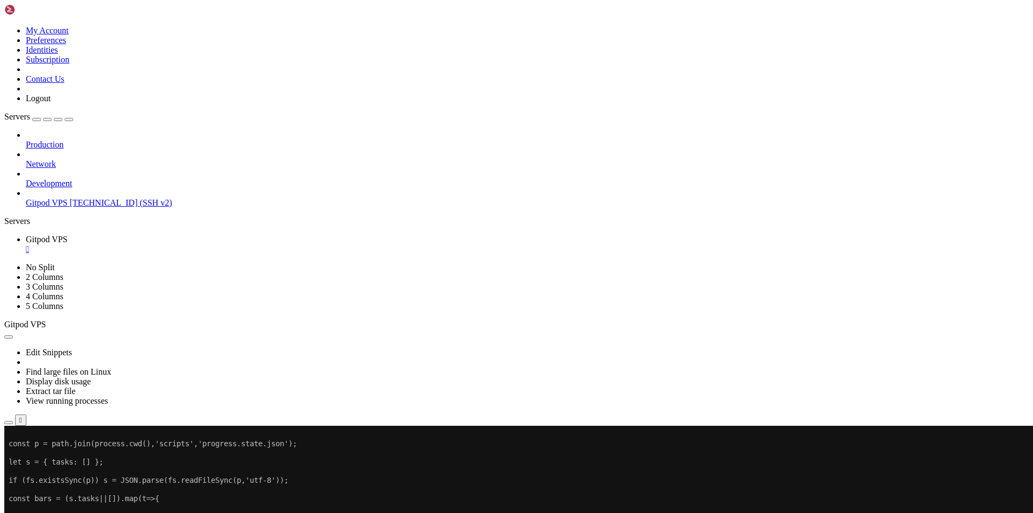
scroll to position [13480, 0]
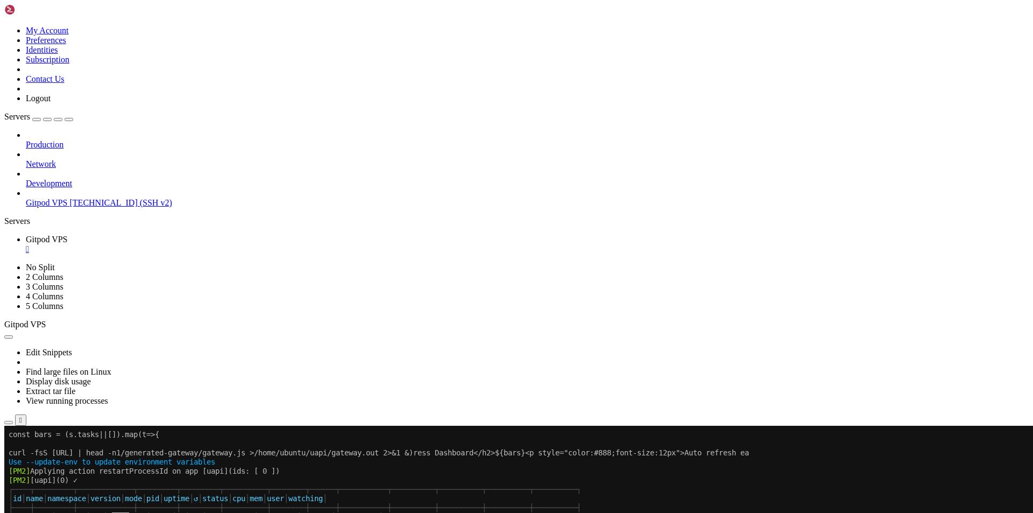
scroll to position [13553, 0]
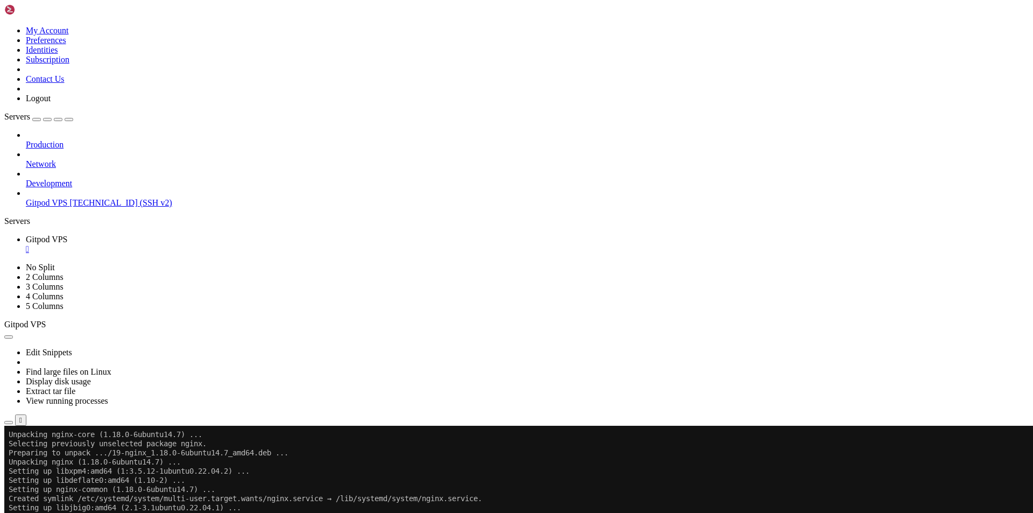
scroll to position [14733, 0]
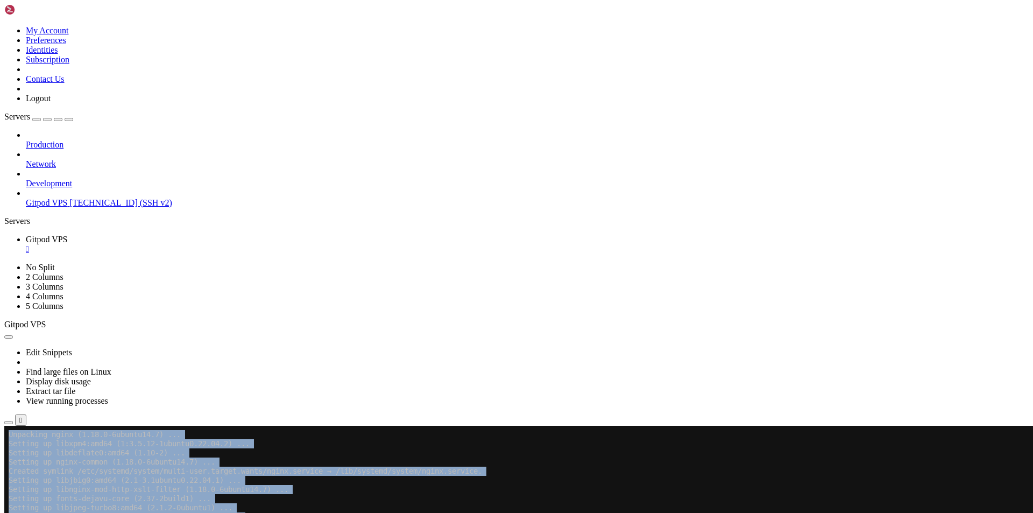
drag, startPoint x: 240, startPoint y: 804, endPoint x: 1, endPoint y: 793, distance: 239.1
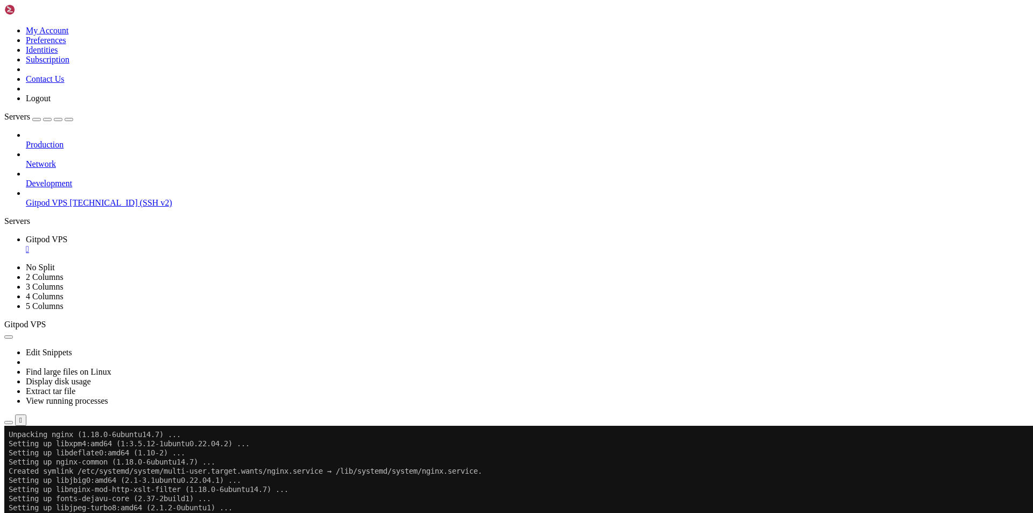
drag, startPoint x: 229, startPoint y: 810, endPoint x: 9, endPoint y: 789, distance: 220.5
drag, startPoint x: 239, startPoint y: 810, endPoint x: 11, endPoint y: 630, distance: 290.4
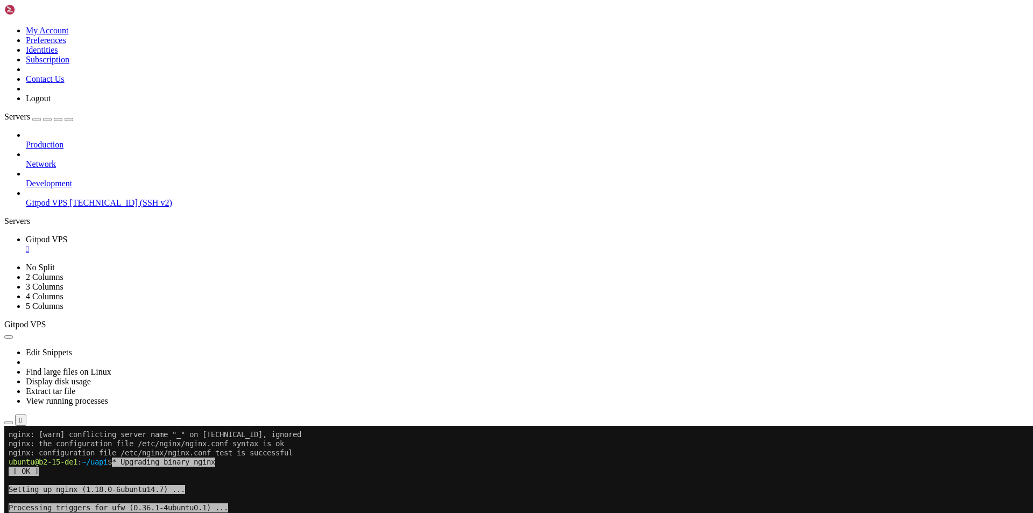
copy div "* Upgrading binary nginx [ OK ] Setting up nginx (1.18.0-6ubuntu14.7) ... Proce…"
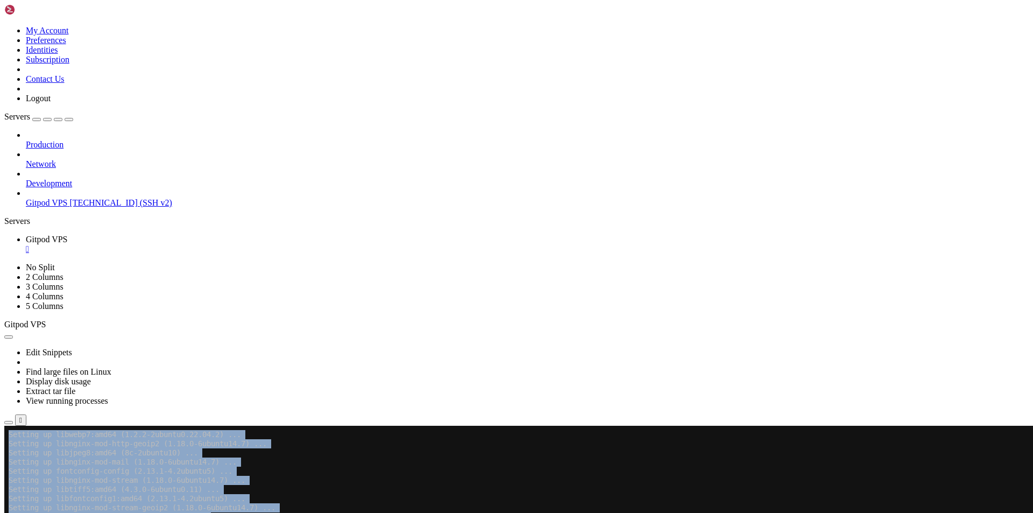
drag, startPoint x: 8, startPoint y: 628, endPoint x: 140, endPoint y: 852, distance: 260.7
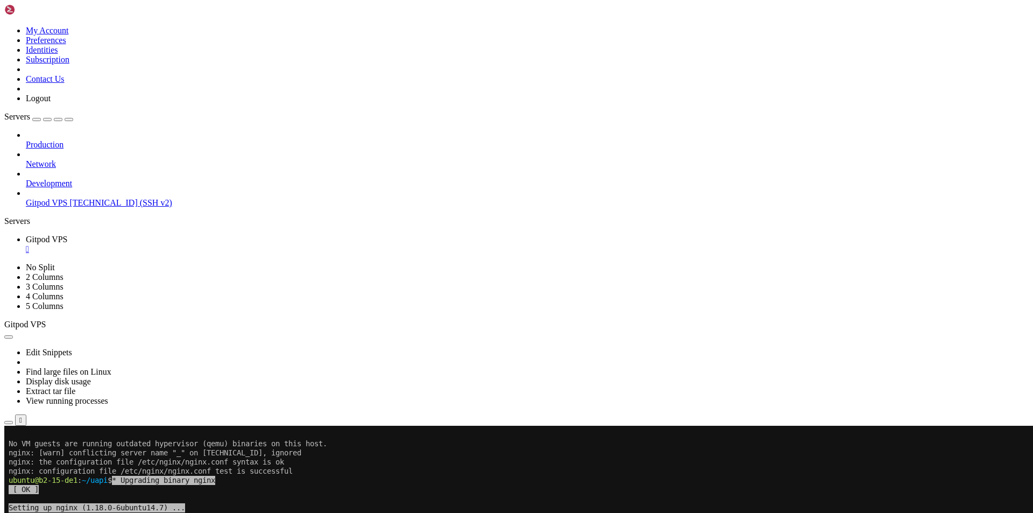
scroll to position [15135, 0]
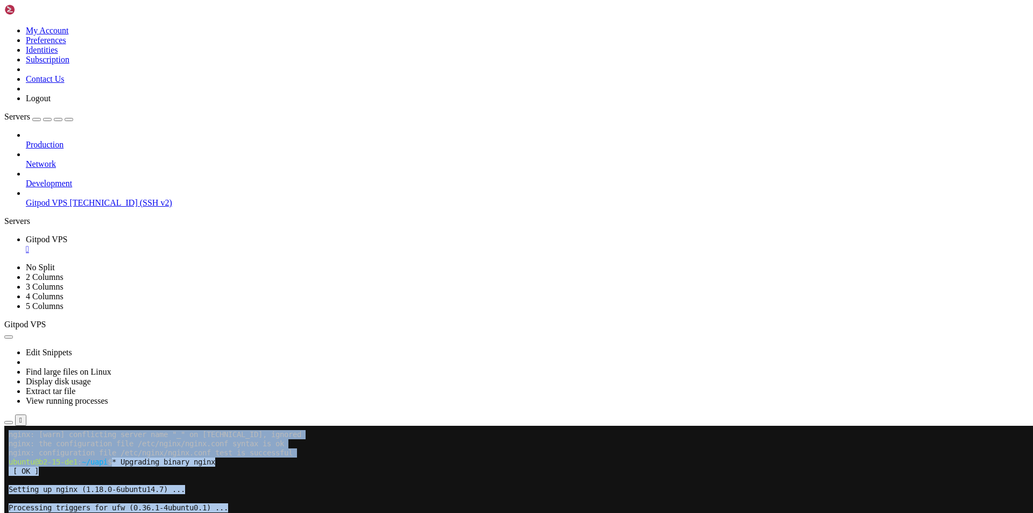
drag, startPoint x: 79, startPoint y: 628, endPoint x: 223, endPoint y: 865, distance: 277.6
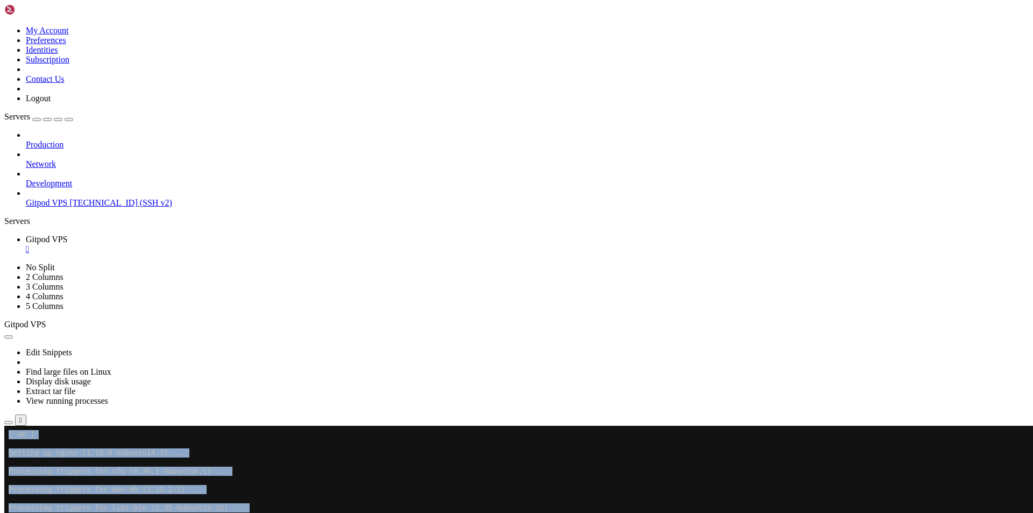
copy div "ces... nginx: [warn] conflicting server name "_" on [TECHNICAL_ID], ignored ngi…"
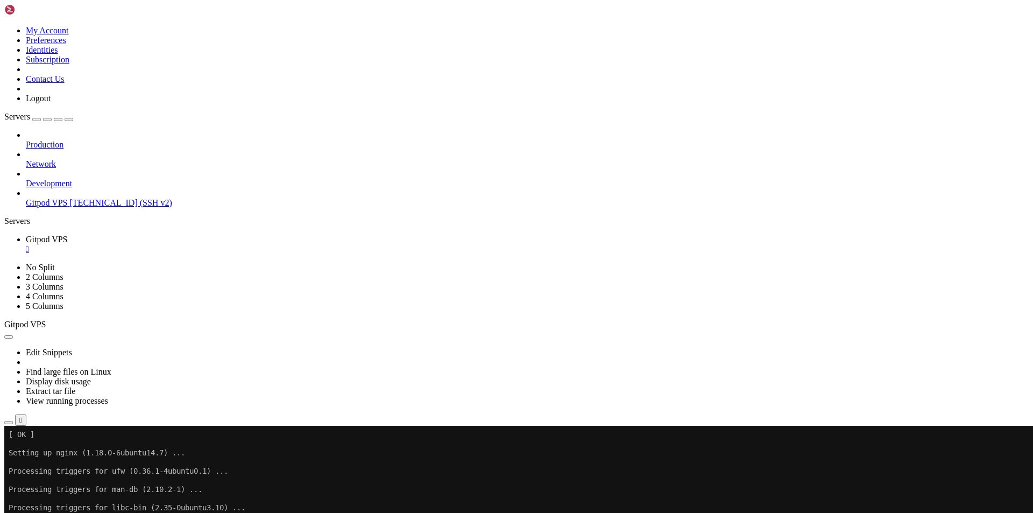
click at [338, 464] on div "SHELL NGN © (v 4.2 ) [TECHNICAL_ID] Connected" at bounding box center [516, 449] width 1024 height 29
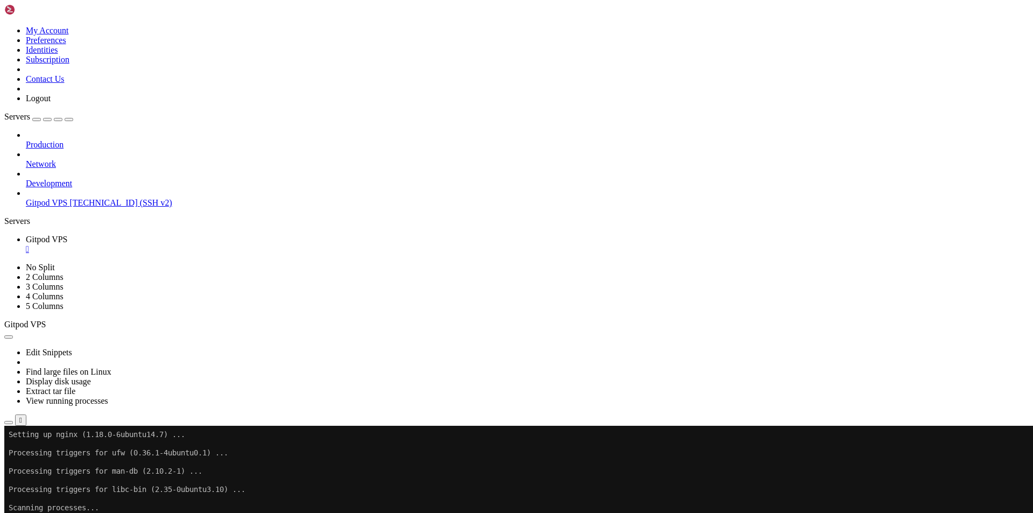
scroll to position [15190, 0]
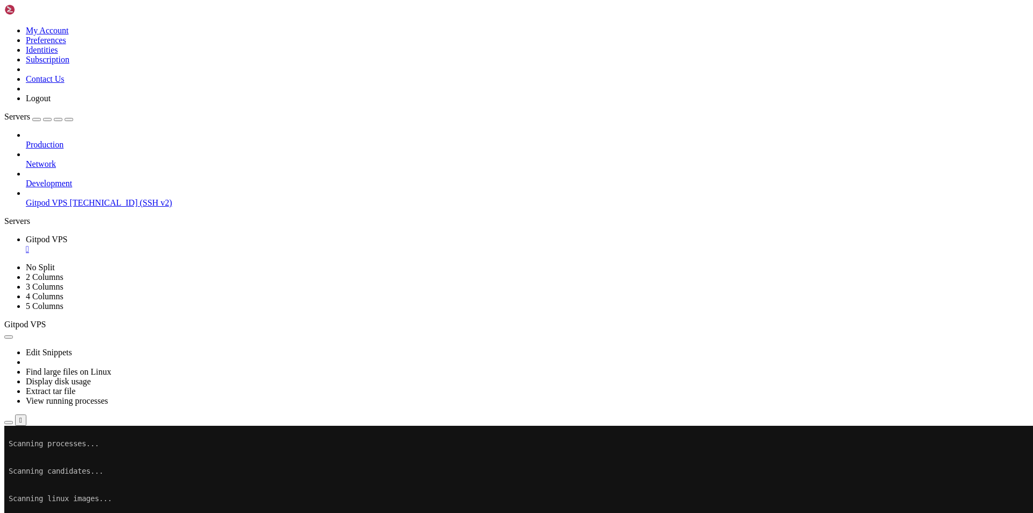
scroll to position [15282, 0]
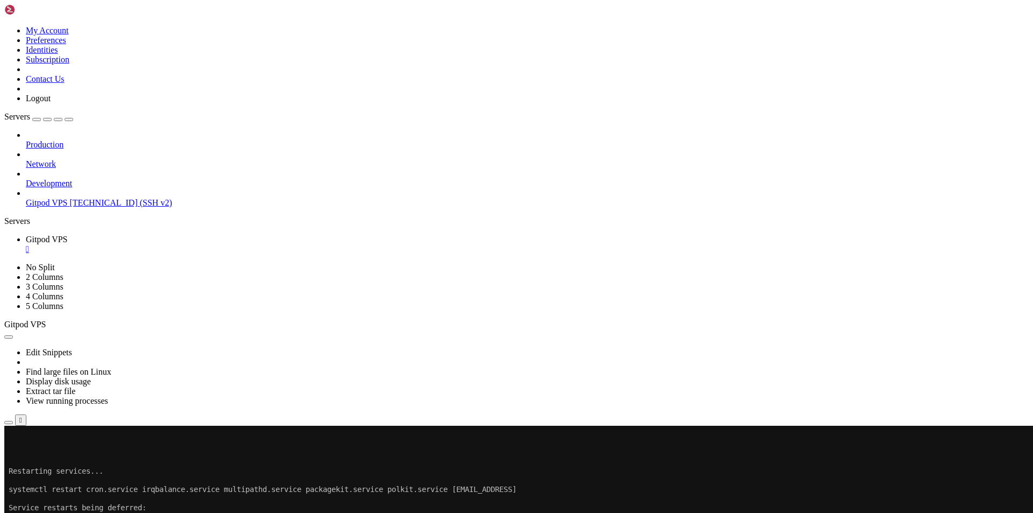
scroll to position [15327, 0]
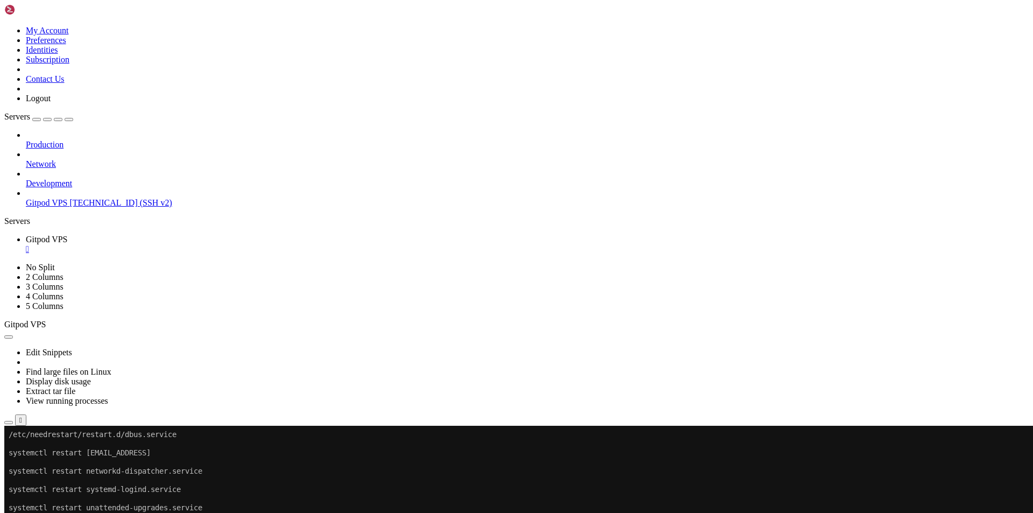
scroll to position [15419, 0]
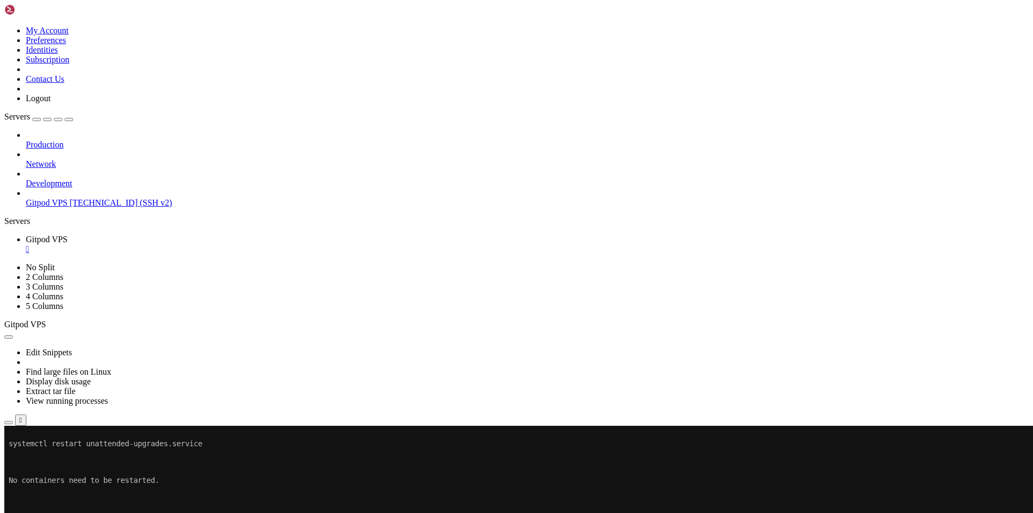
scroll to position [15510, 0]
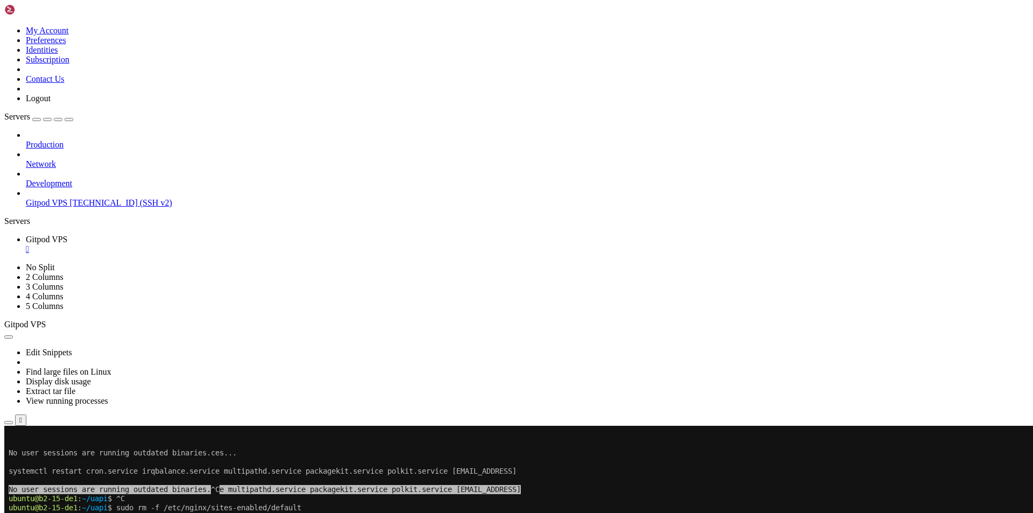
scroll to position [15593, 0]
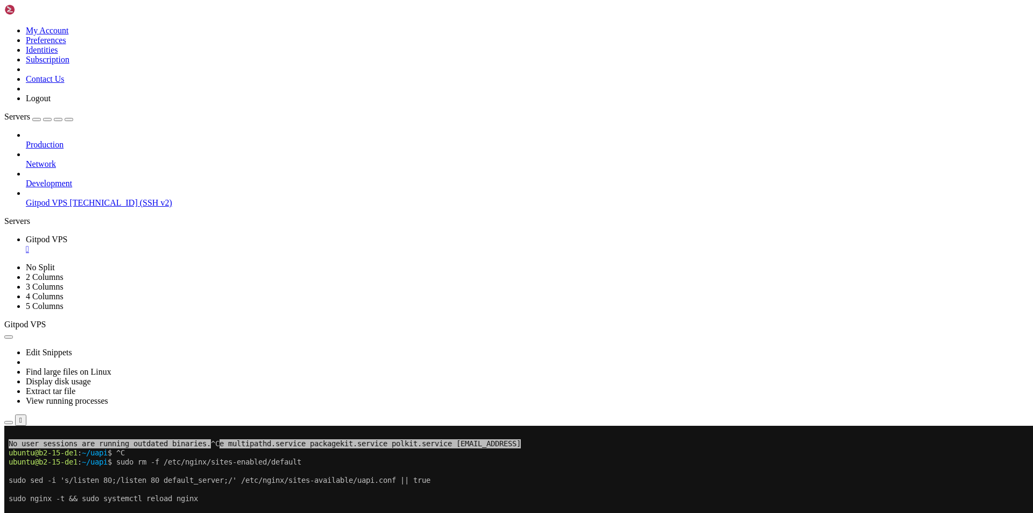
drag, startPoint x: 72, startPoint y: 864, endPoint x: 9, endPoint y: 463, distance: 405.6
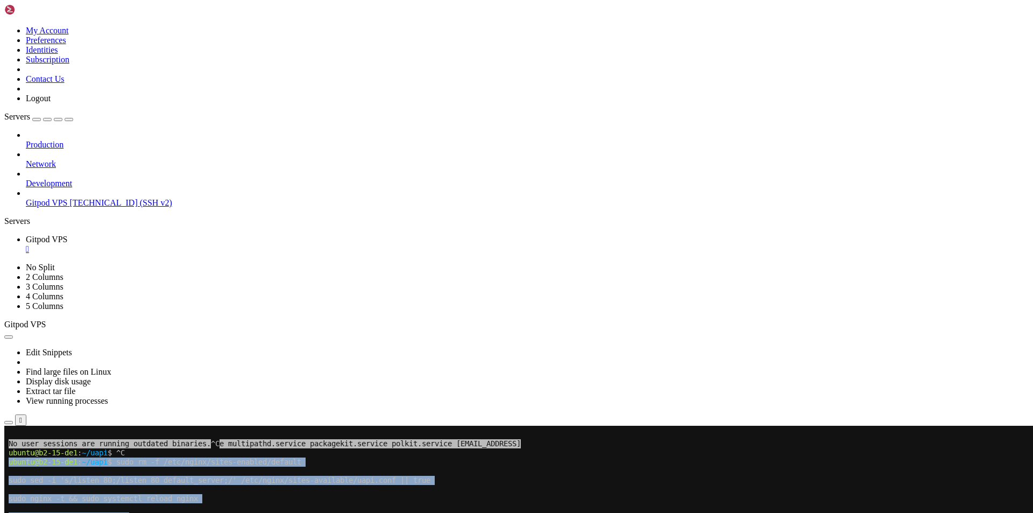
scroll to position [16022, 0]
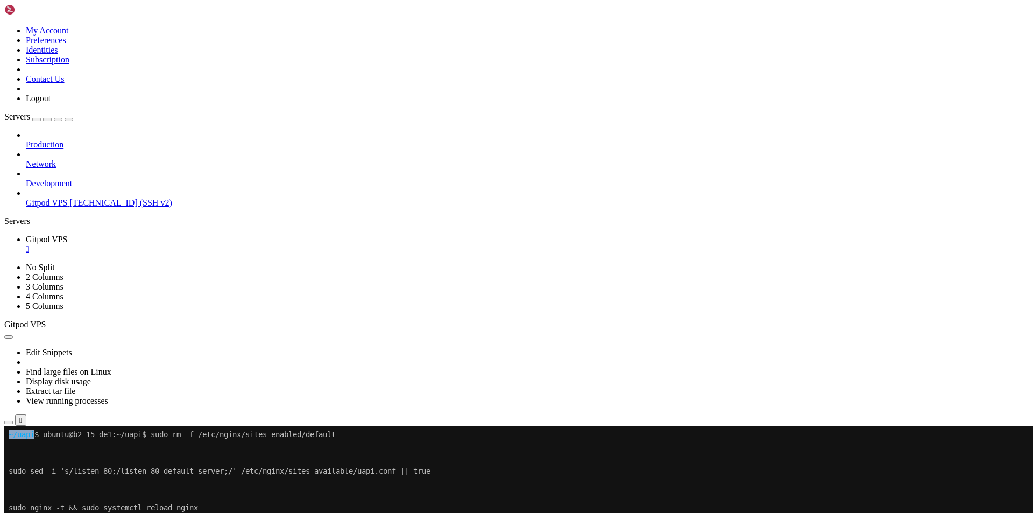
copy div "loremi@d7-41-si2 : ~/amet $ cons ad -e /sed/doeiu/tempo-incidid/utlabor etdo ma…"
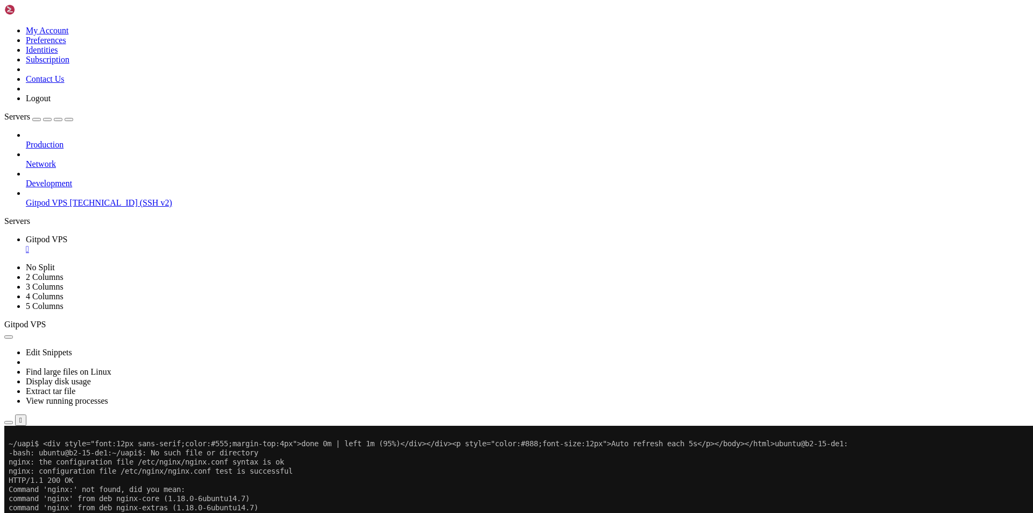
scroll to position [16507, 0]
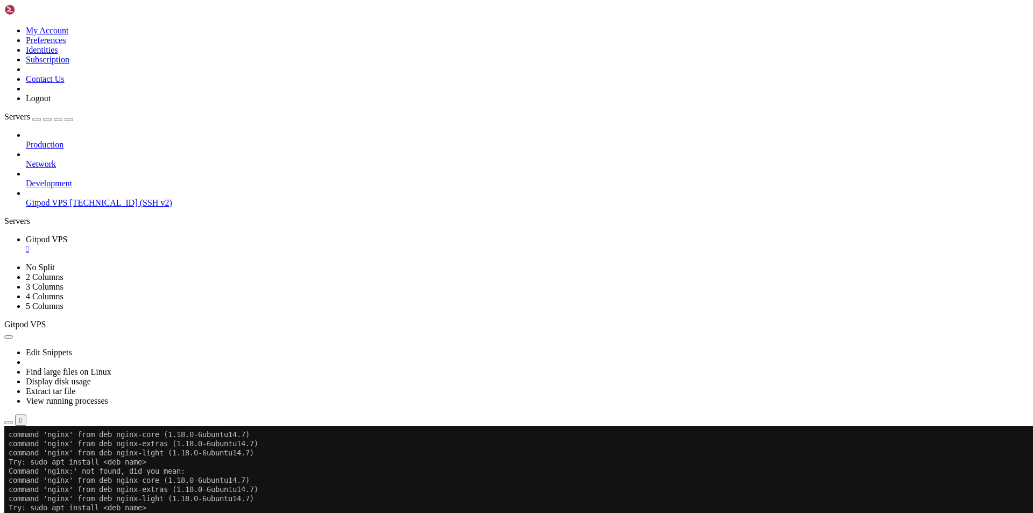
drag, startPoint x: 149, startPoint y: 866, endPoint x: 9, endPoint y: 511, distance: 381.8
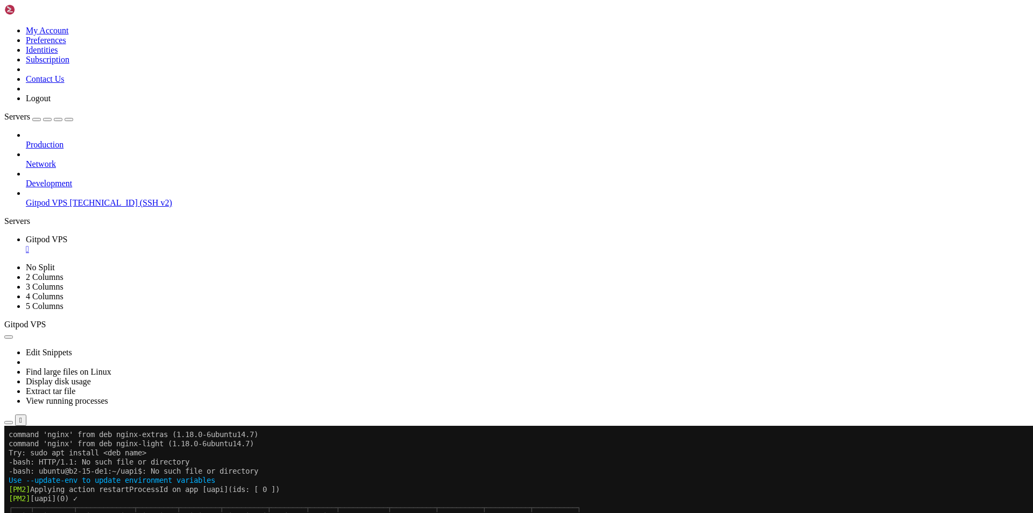
scroll to position [16571, 0]
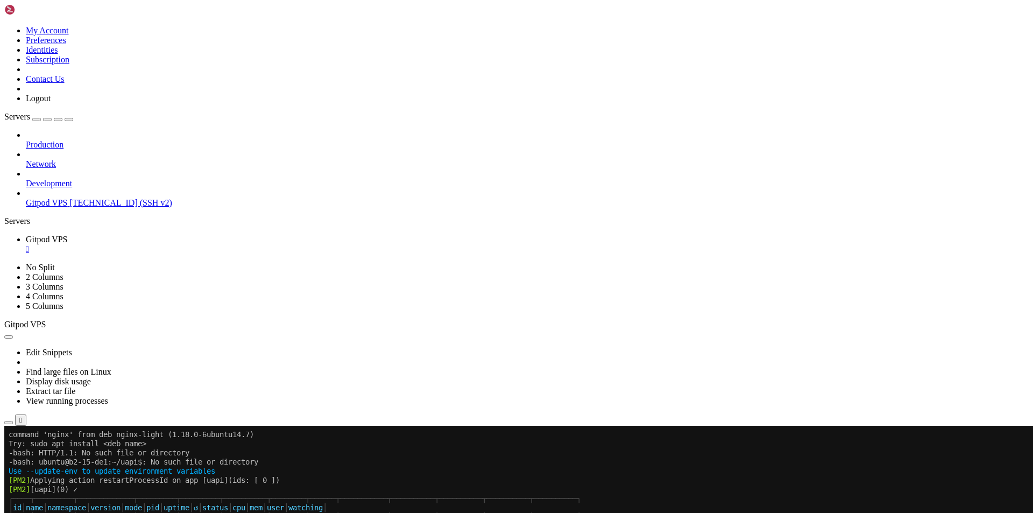
drag, startPoint x: 288, startPoint y: 866, endPoint x: 8, endPoint y: 810, distance: 285.3
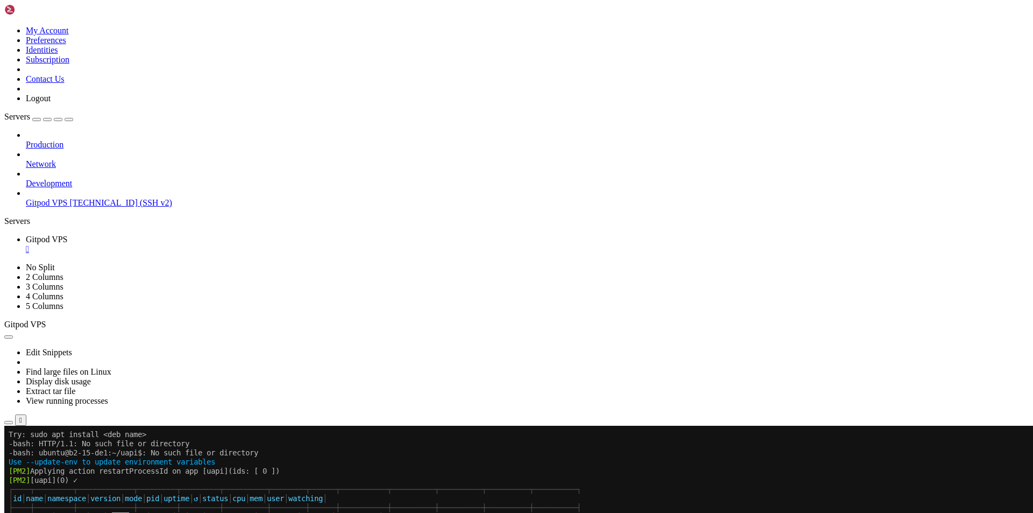
scroll to position [16580, 0]
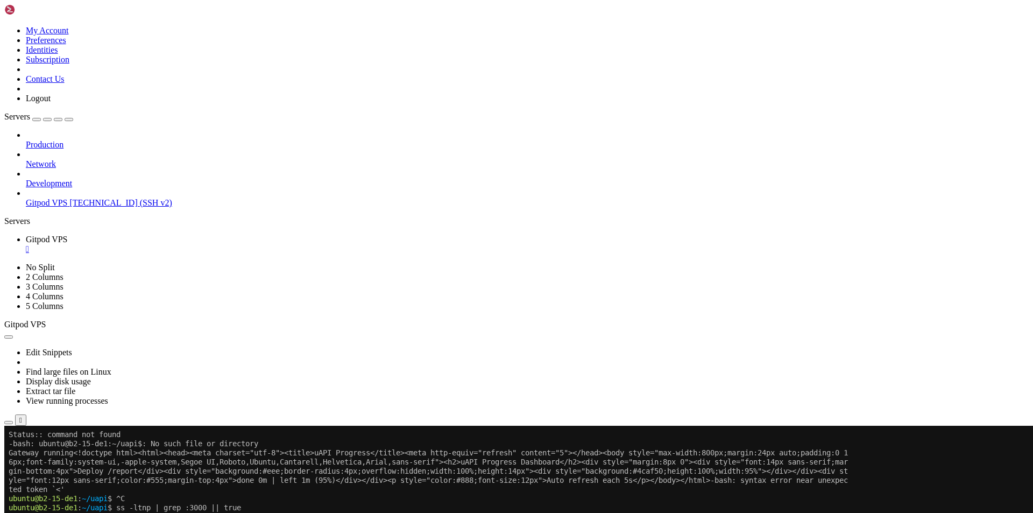
scroll to position [16900, 0]
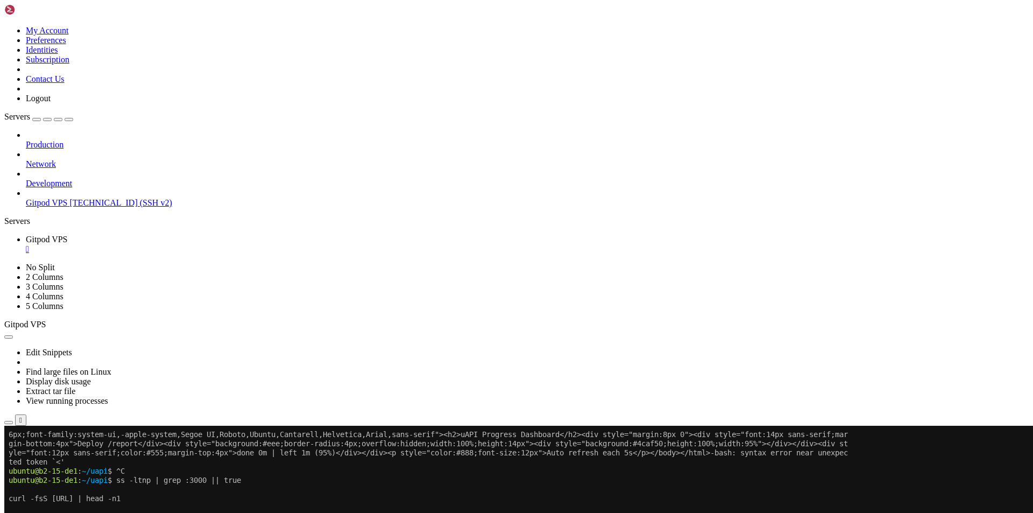
drag, startPoint x: 266, startPoint y: 915, endPoint x: 135, endPoint y: 867, distance: 139.2
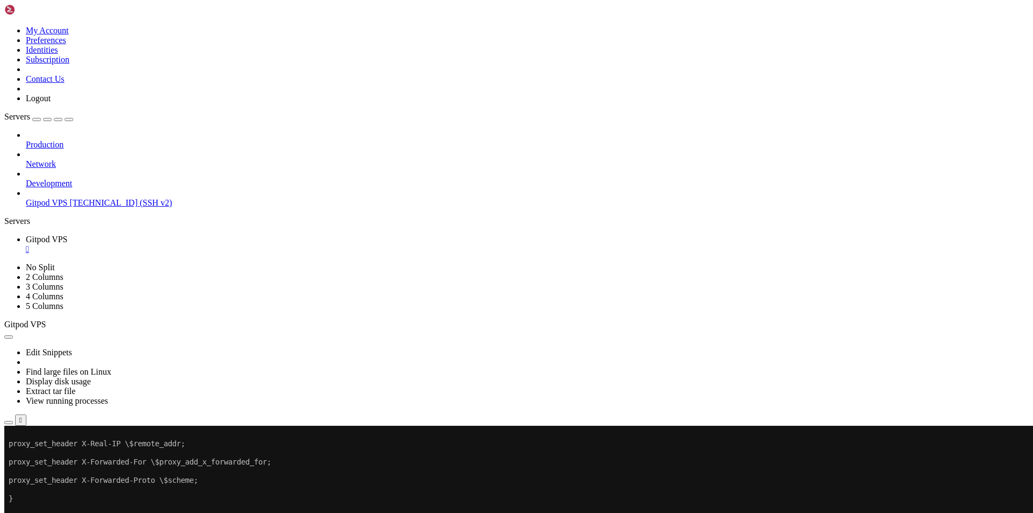
scroll to position [17147, 0]
